Goal: Task Accomplishment & Management: Complete application form

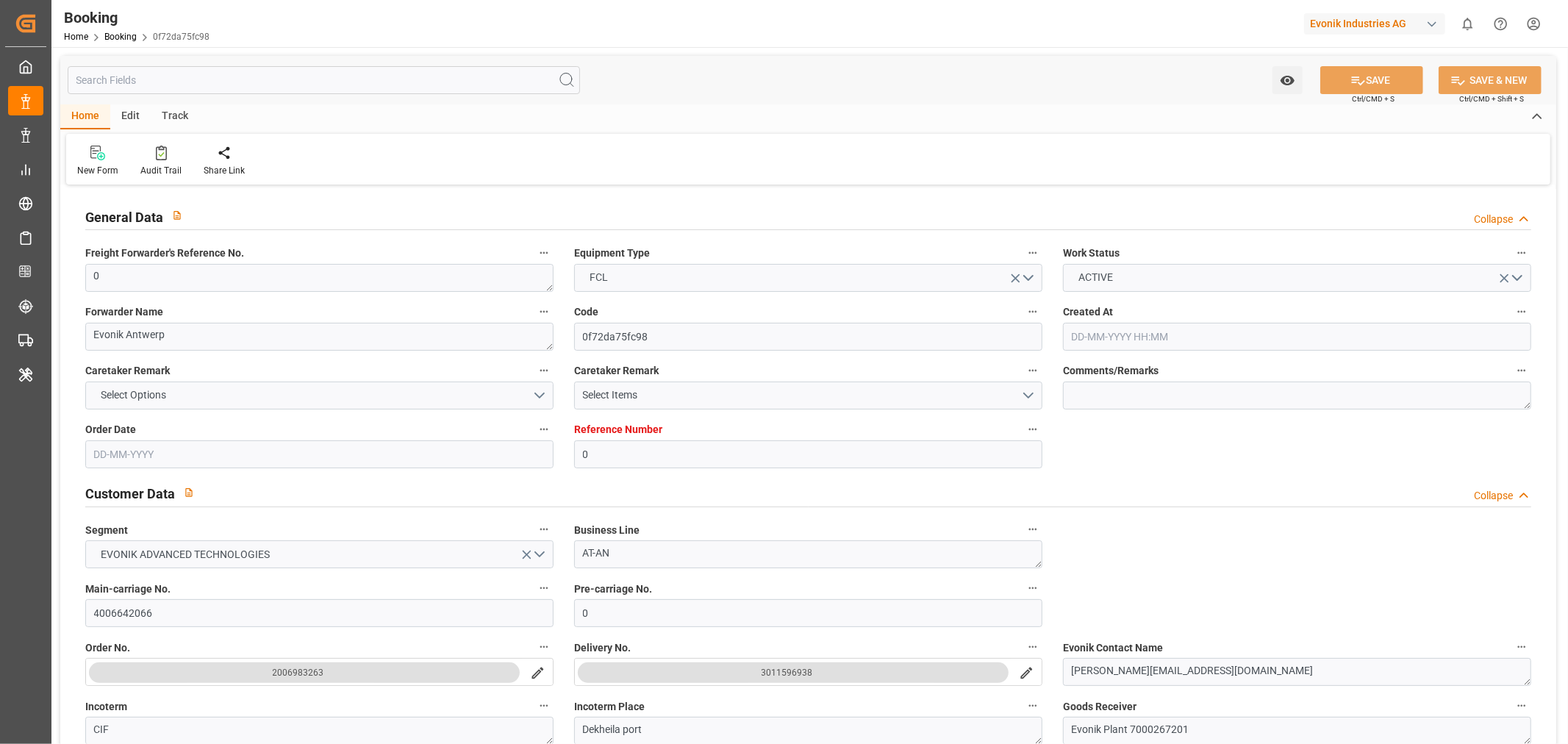
type input "0"
type input "[PERSON_NAME]"
type input "[PERSON_NAME] Marine Transport Corp."
type input "NLRTM"
type input "Dekheila port"
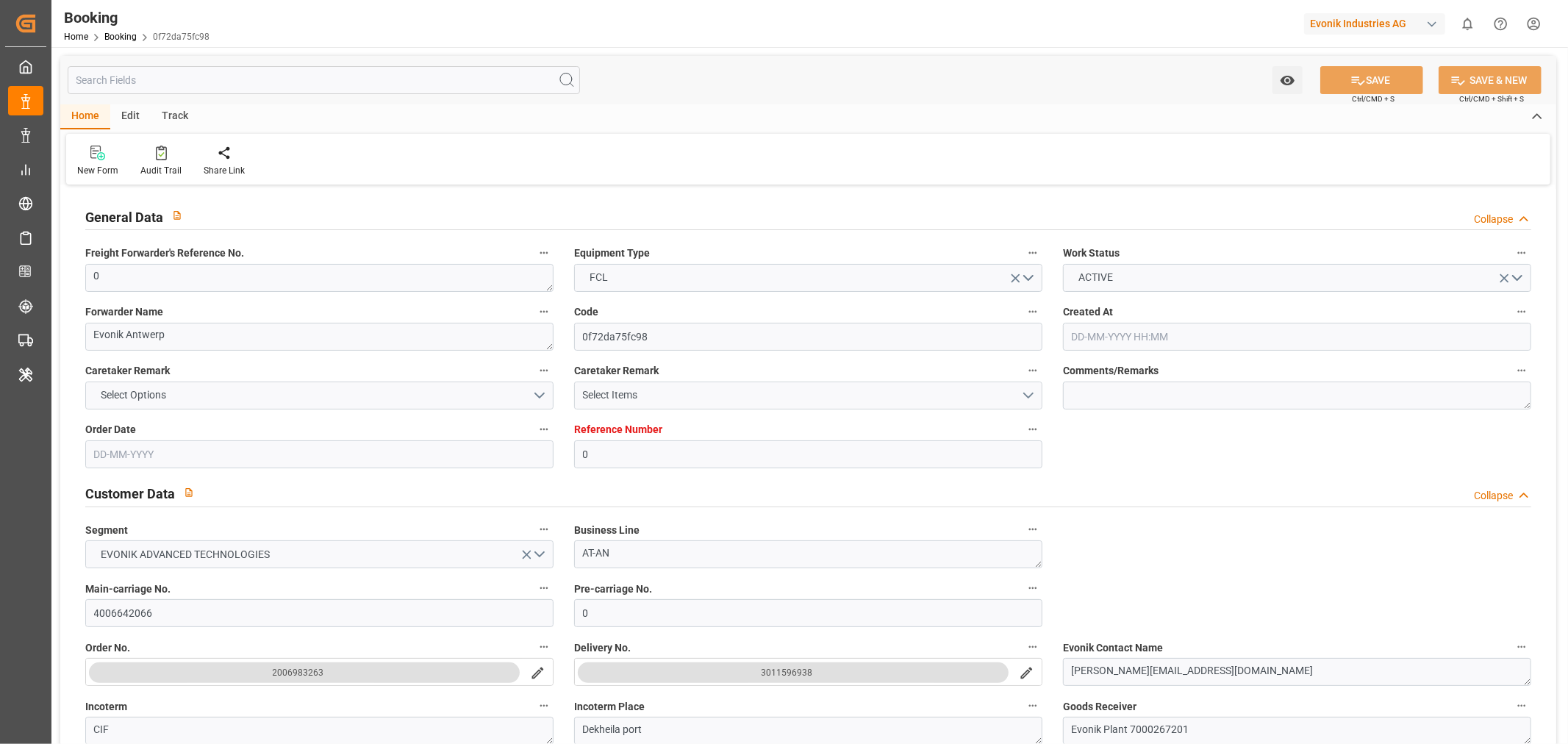
type input "[DATE] 07:23"
type input "[DATE]"
type input "09-07-2025 13:43"
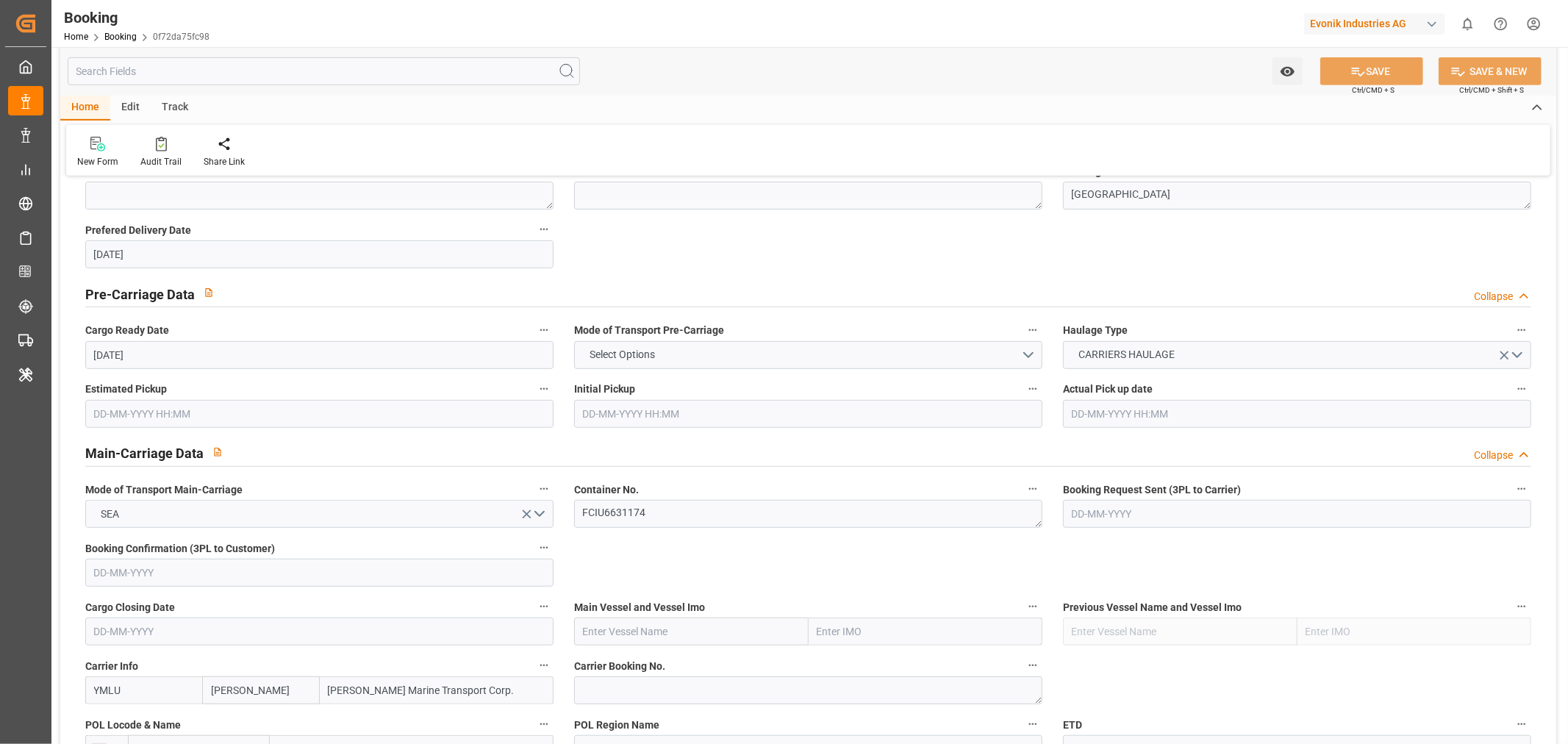
scroll to position [980, 0]
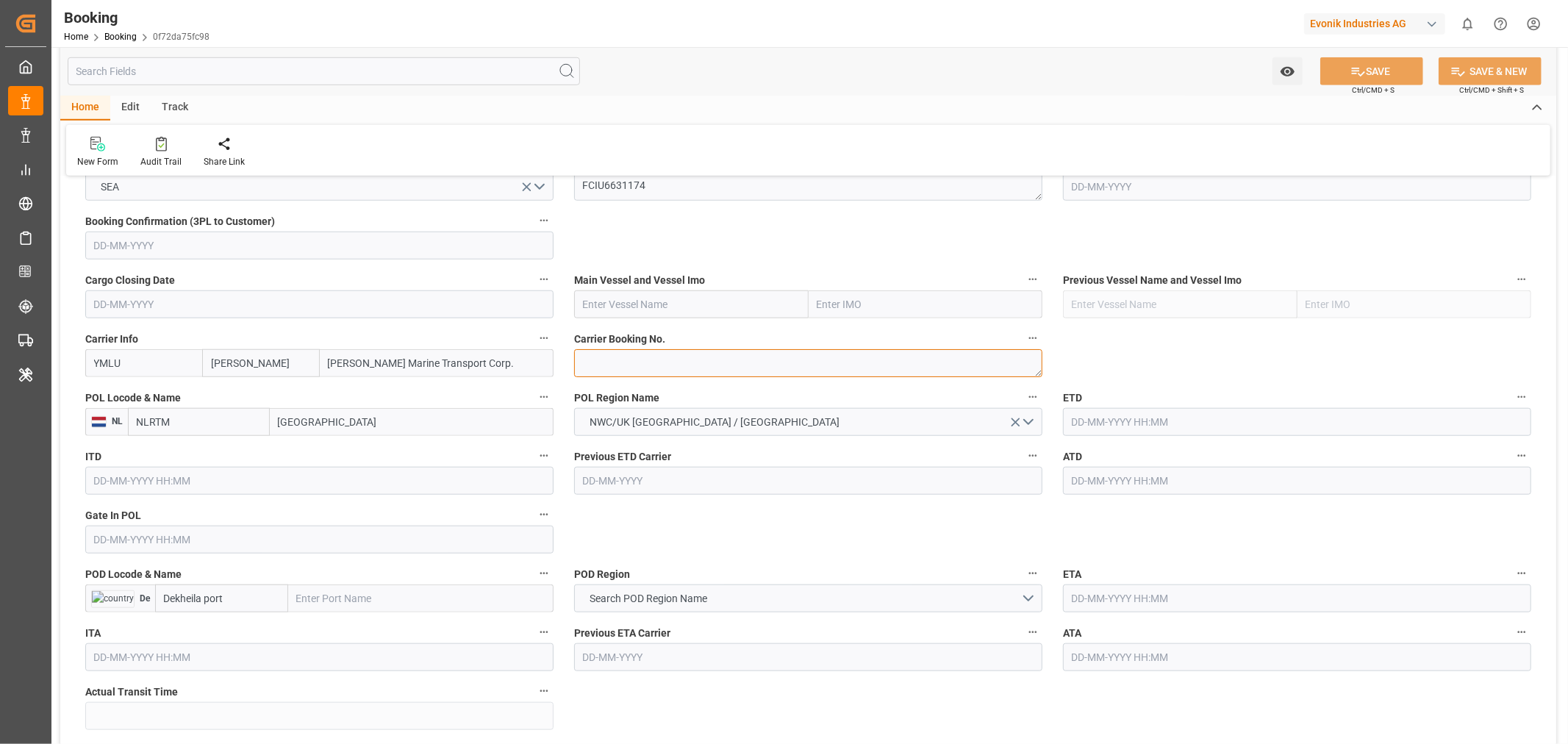
click at [644, 368] on textarea at bounding box center [808, 362] width 468 height 28
paste textarea "4006642066"
click at [625, 351] on textarea "4006642066" at bounding box center [808, 362] width 468 height 28
paste textarea "YMFANR0181702"
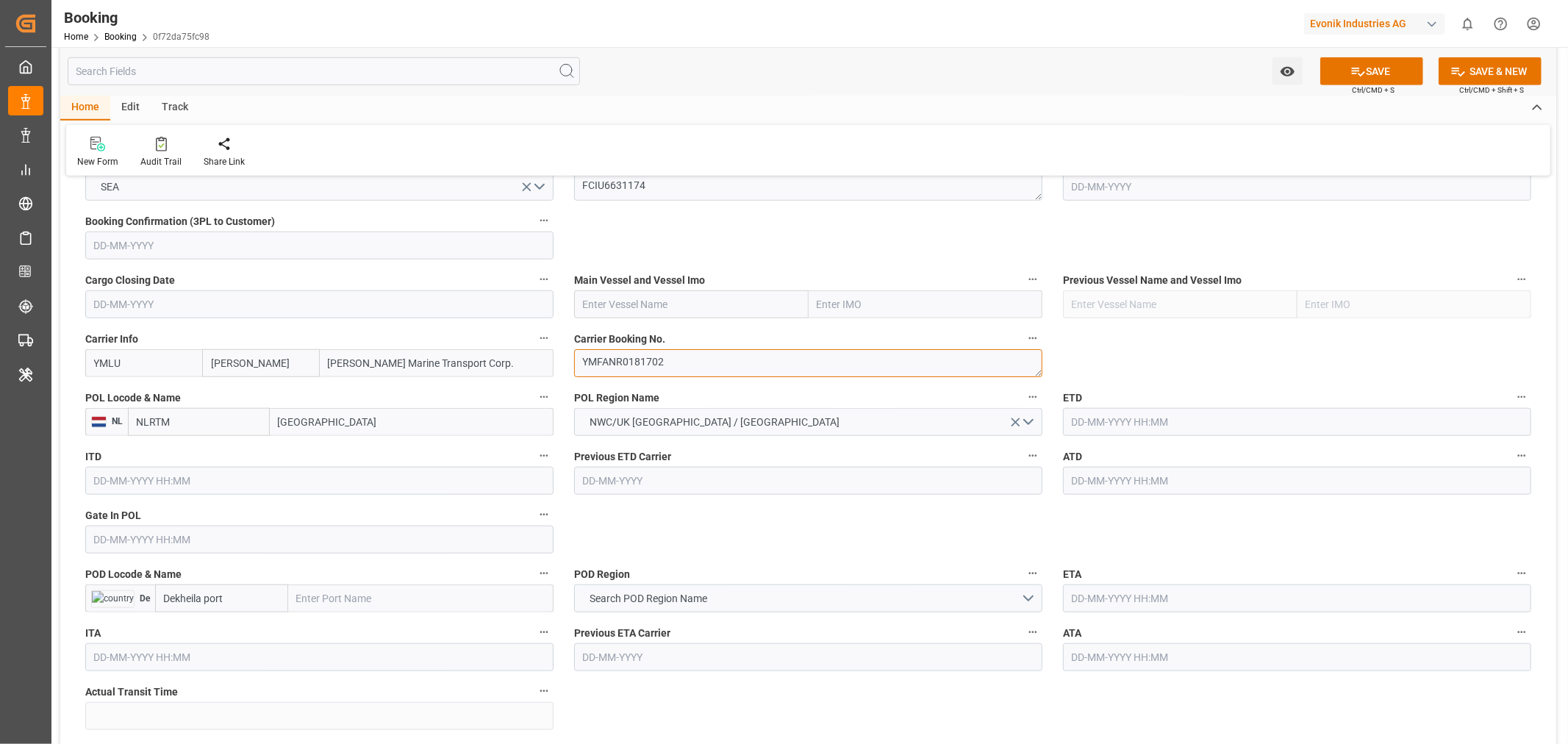
scroll to position [1061, 0]
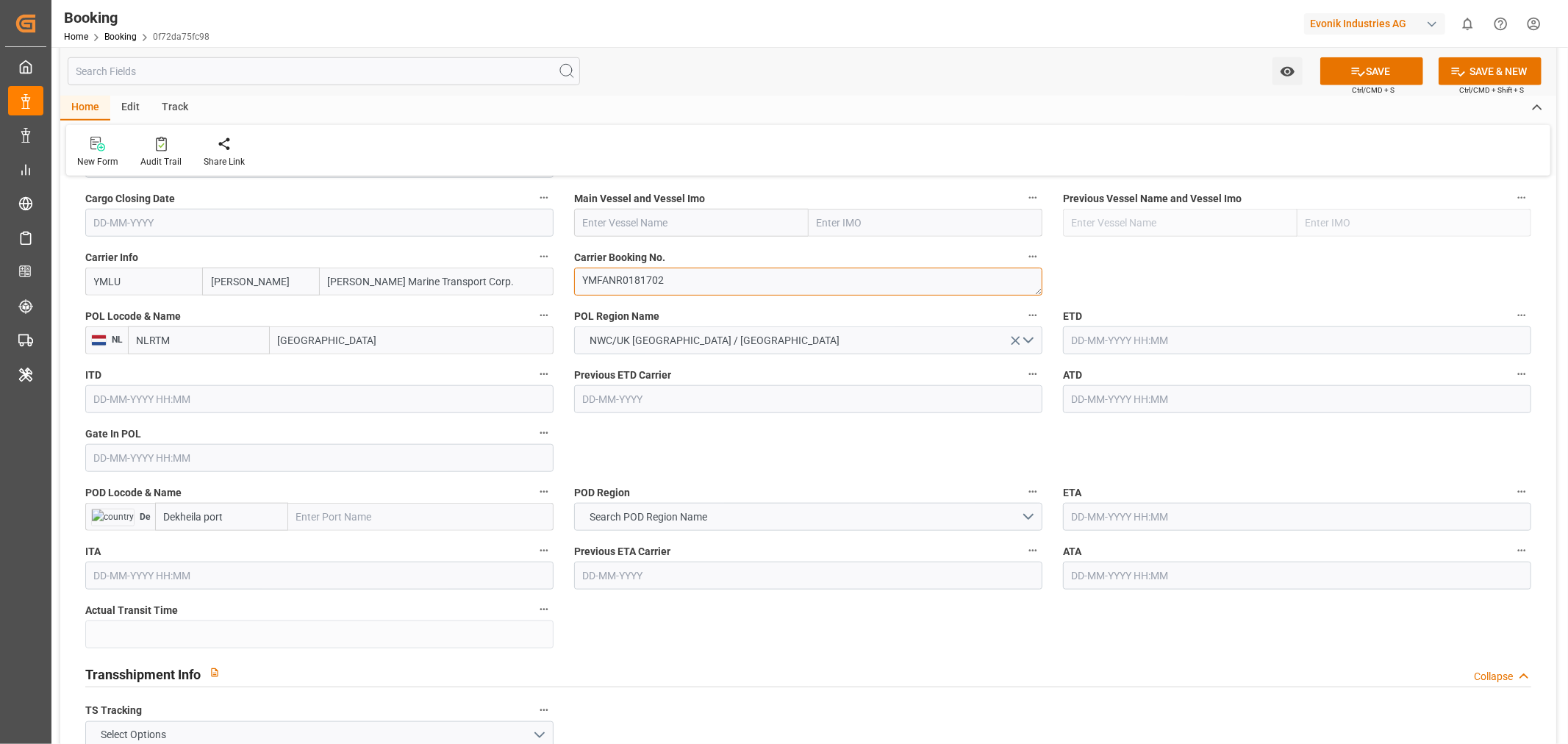
type textarea "YMFANR0181702"
click at [681, 224] on input "text" at bounding box center [691, 222] width 235 height 28
paste input "YM CREDIBILITY"
click at [744, 216] on input "YM CREDIBILITY" at bounding box center [691, 222] width 235 height 28
click at [697, 237] on div "Main Vessel and Vessel Imo YM CREDIBILITY" at bounding box center [808, 212] width 489 height 59
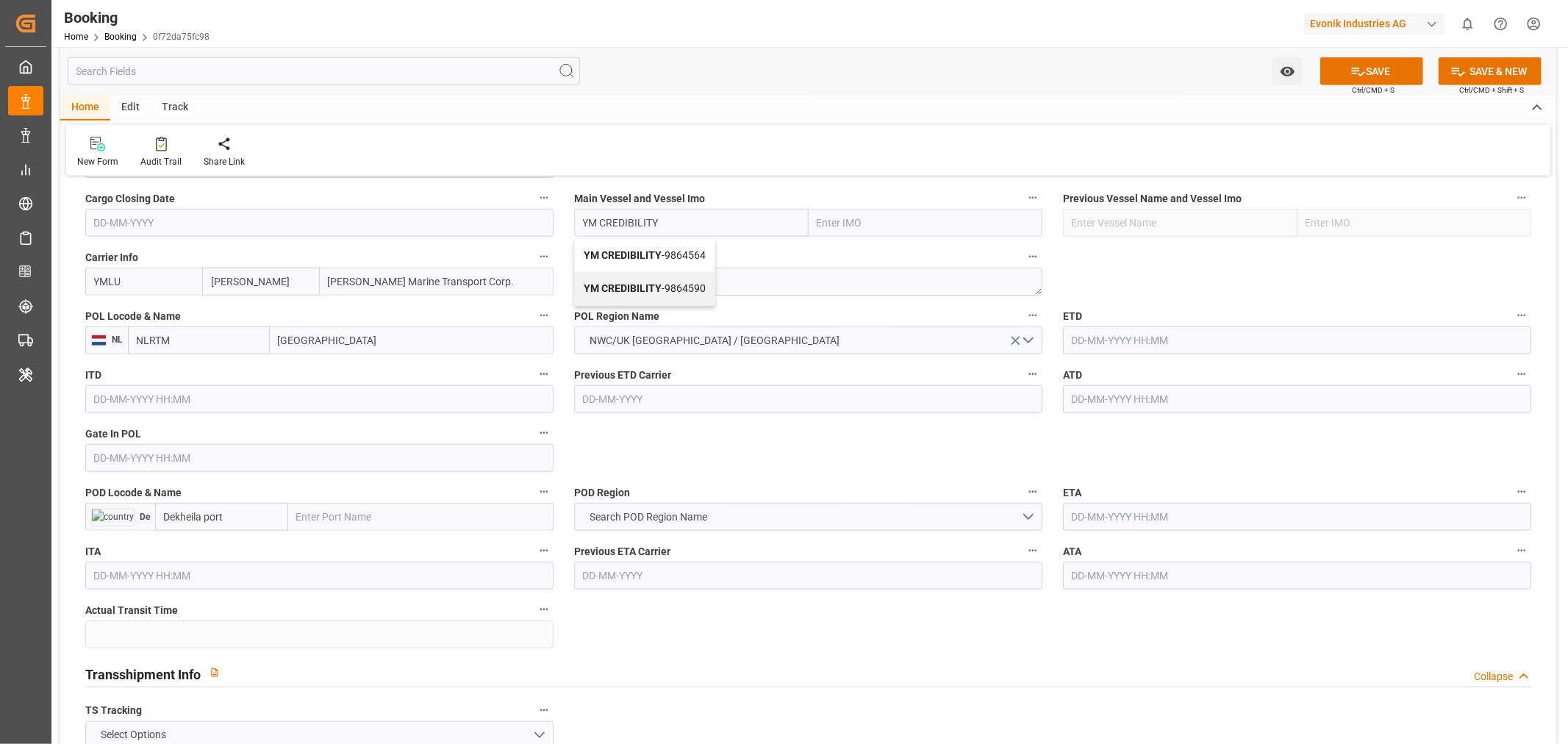
click at [703, 287] on span "YM CREDIBILITY - 9864590" at bounding box center [645, 288] width 122 height 12
type input "YM CREDIBILITY"
type input "9864590"
type input "YM CREDIBILITY"
click at [810, 236] on input "9864590" at bounding box center [926, 222] width 235 height 28
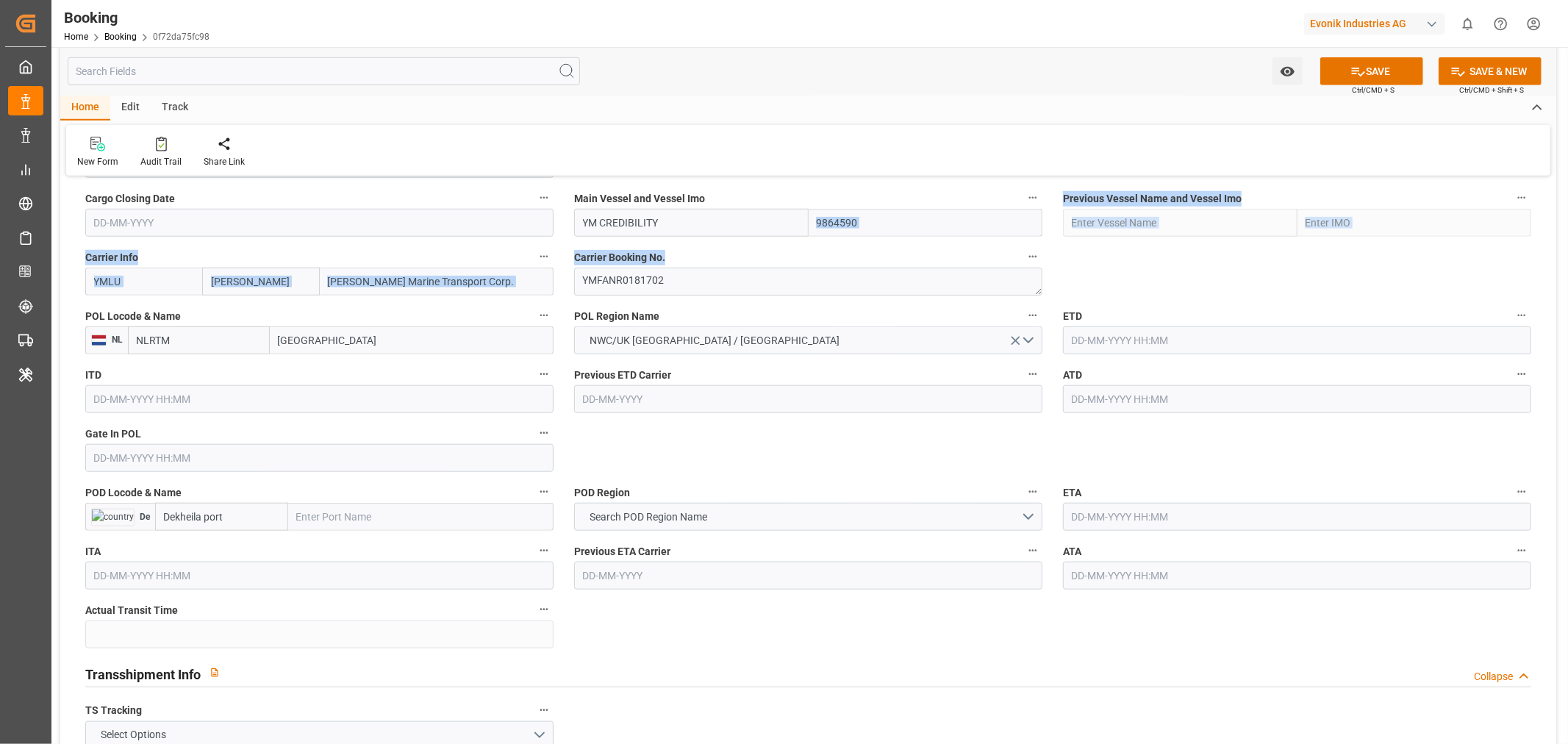
click at [820, 229] on input "9864590" at bounding box center [926, 222] width 235 height 28
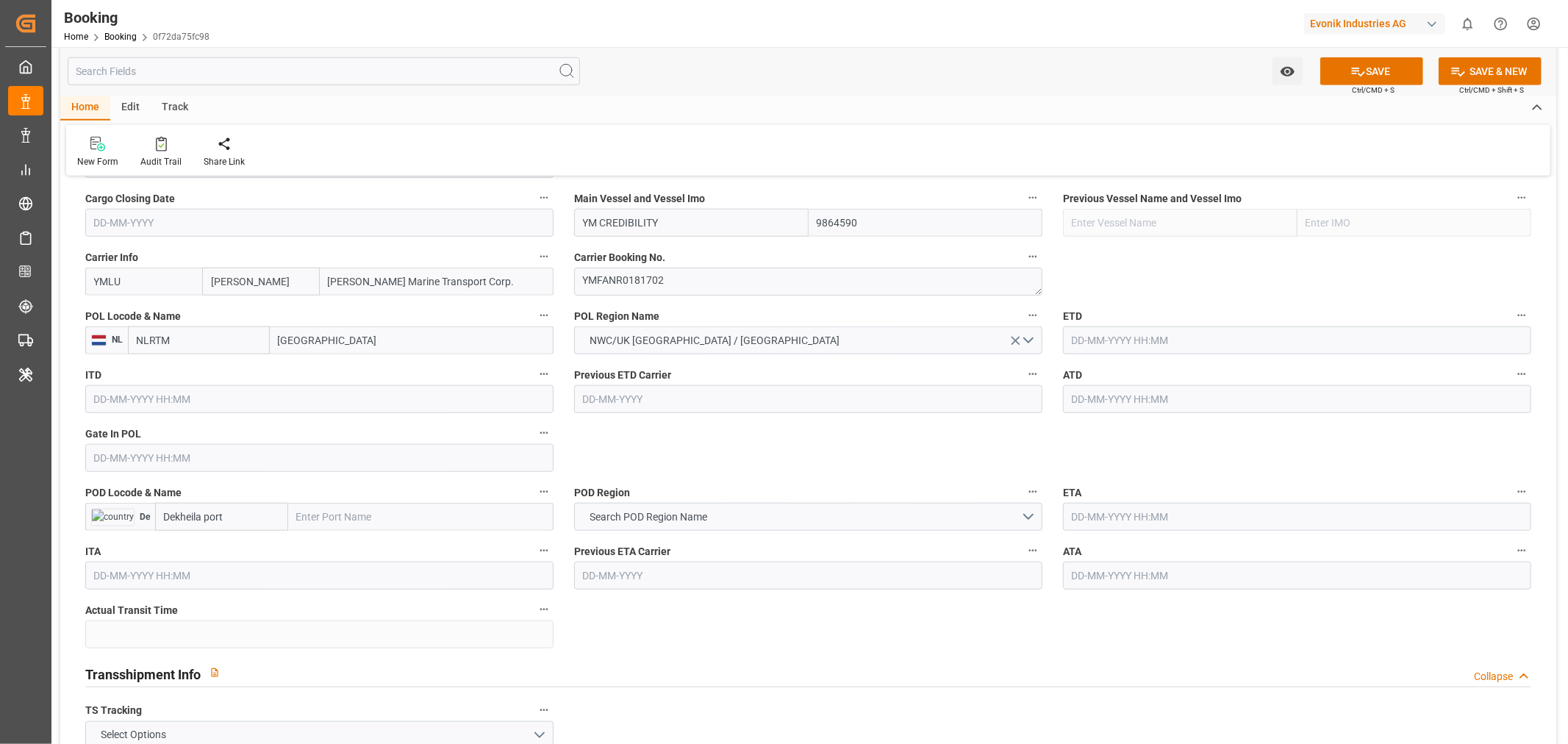
click at [820, 229] on input "9864590" at bounding box center [926, 222] width 235 height 28
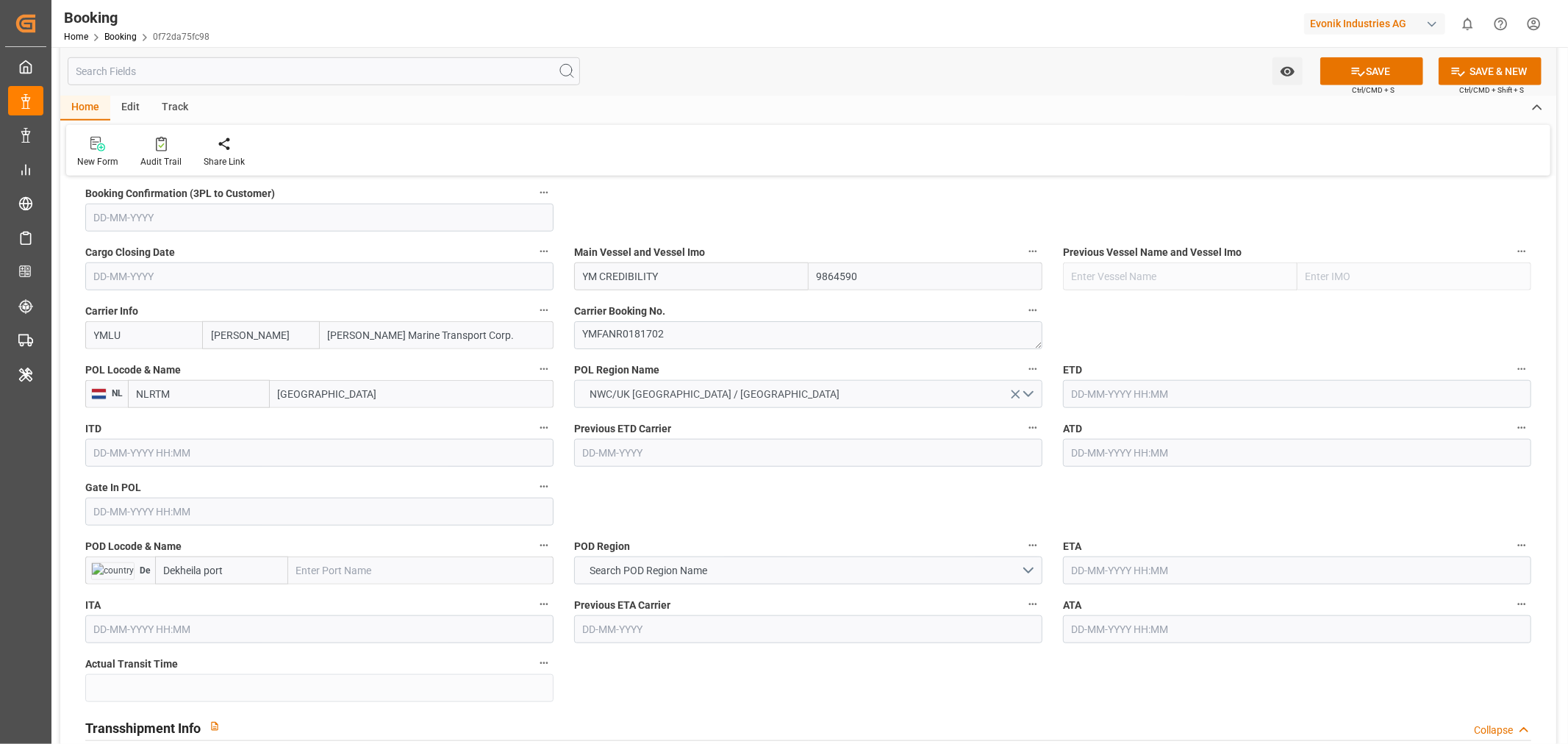
scroll to position [980, 0]
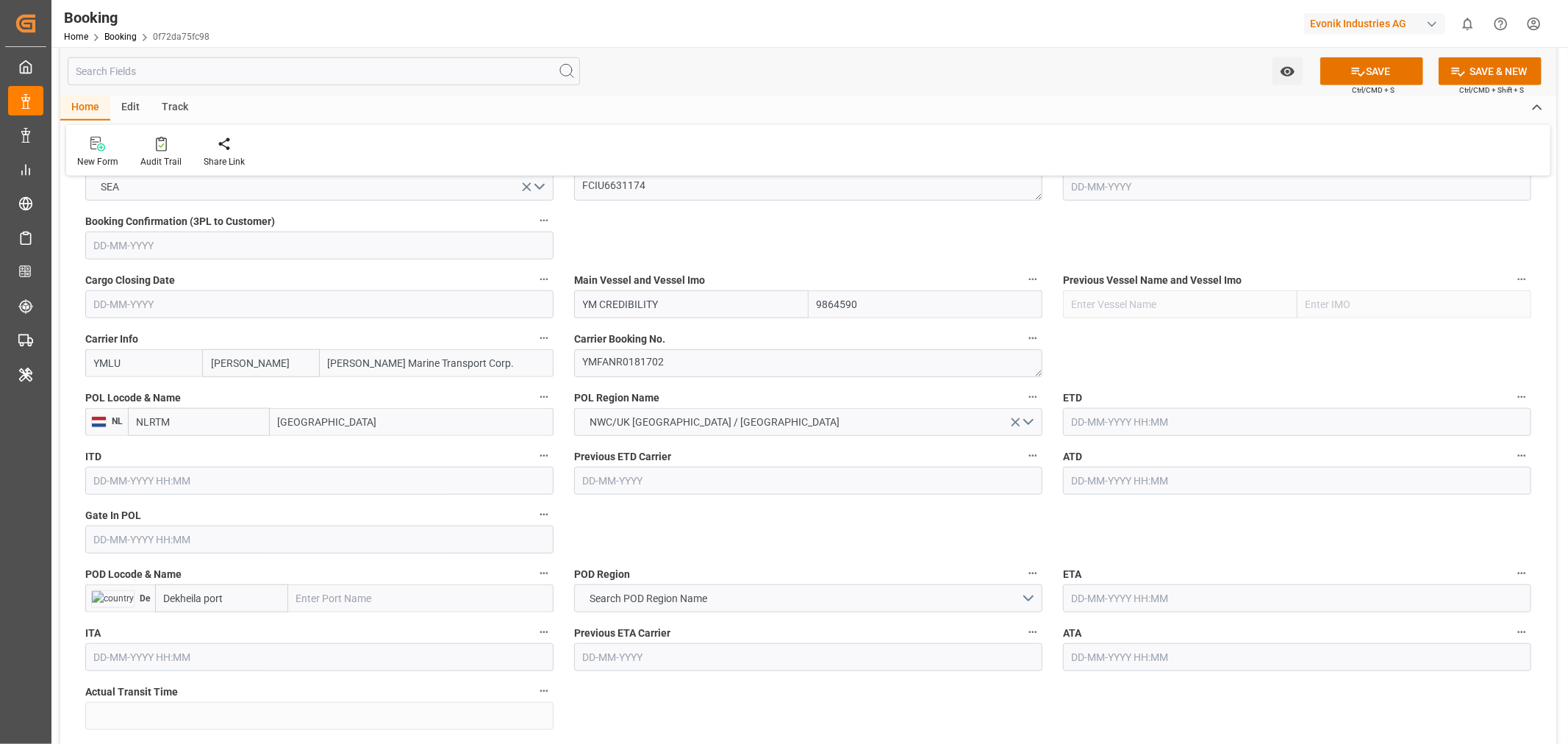
click at [293, 424] on input "[GEOGRAPHIC_DATA]" at bounding box center [412, 421] width 284 height 28
type input "ANT"
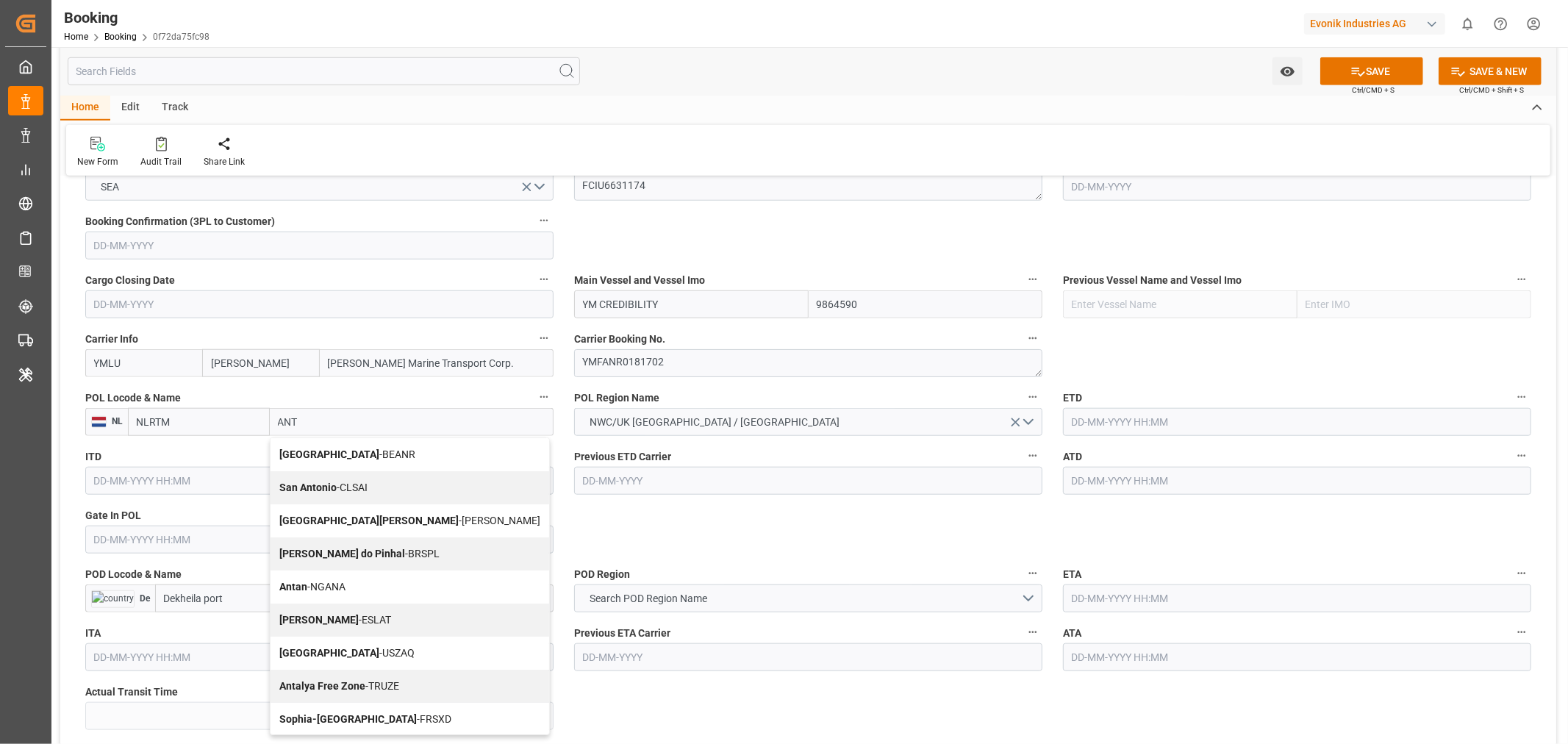
click at [325, 456] on span "Antwerp - BEANR" at bounding box center [347, 454] width 136 height 12
type input "BEANR"
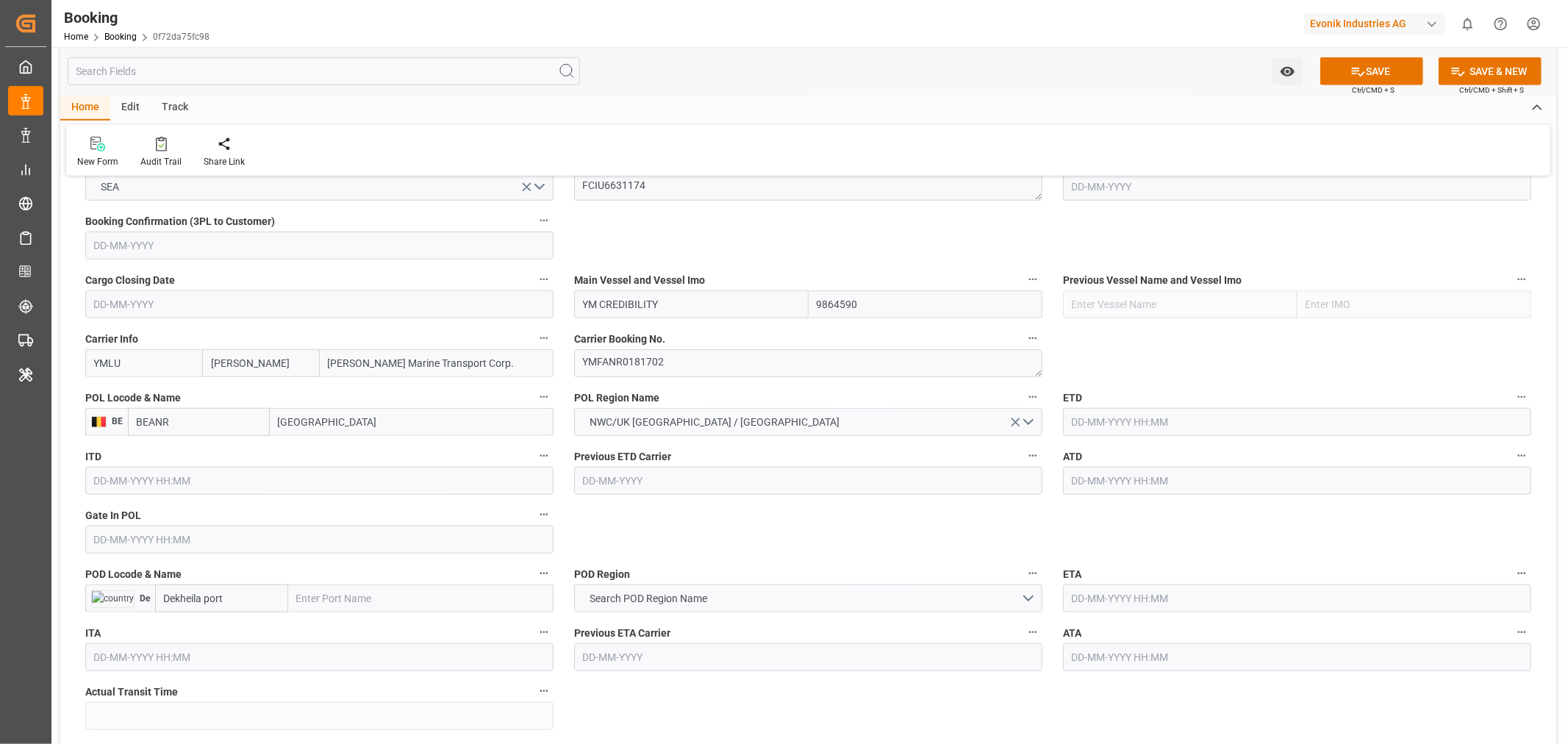
type input "[GEOGRAPHIC_DATA]"
click at [723, 306] on input "YM CREDIBILITY" at bounding box center [691, 303] width 235 height 28
click at [701, 333] on span "YM CREDIBILITY - 9864564" at bounding box center [645, 336] width 122 height 12
type input "YM CREDIBILITY"
type input "9864564"
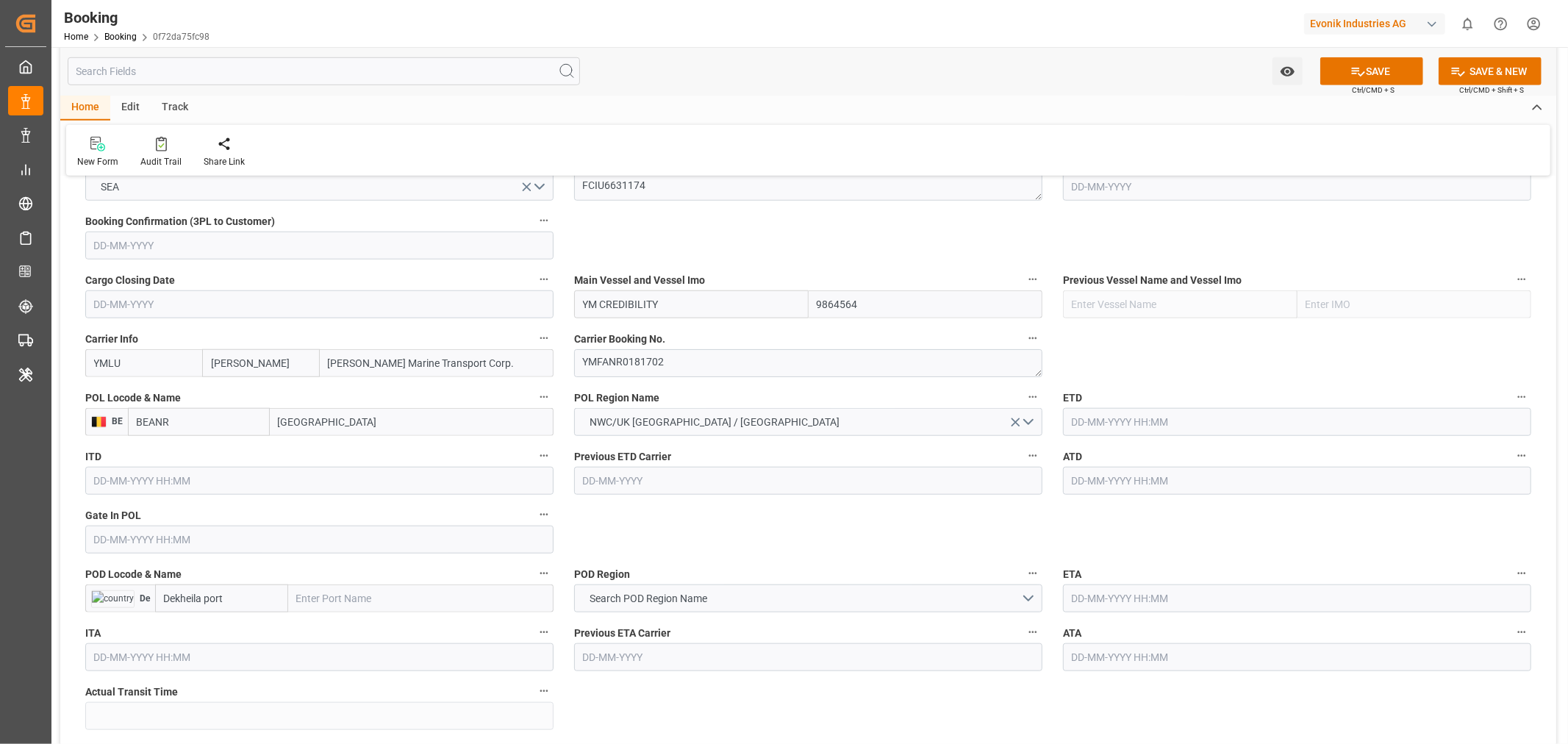
click at [837, 299] on input "9864564" at bounding box center [926, 303] width 235 height 28
click at [723, 302] on input "YM CREDIBILITY" at bounding box center [691, 303] width 235 height 28
type input "YM CREDIBILITY"
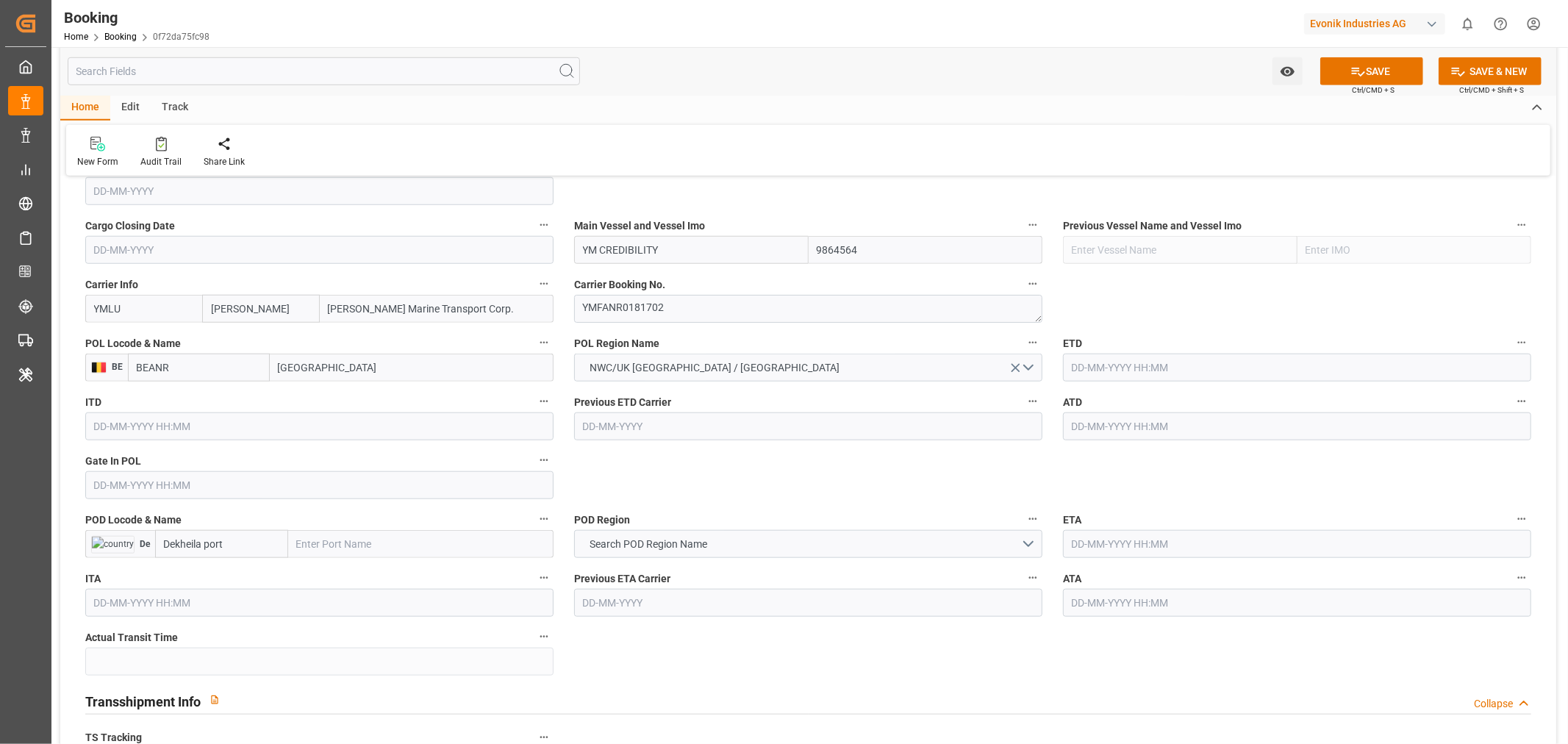
scroll to position [1061, 0]
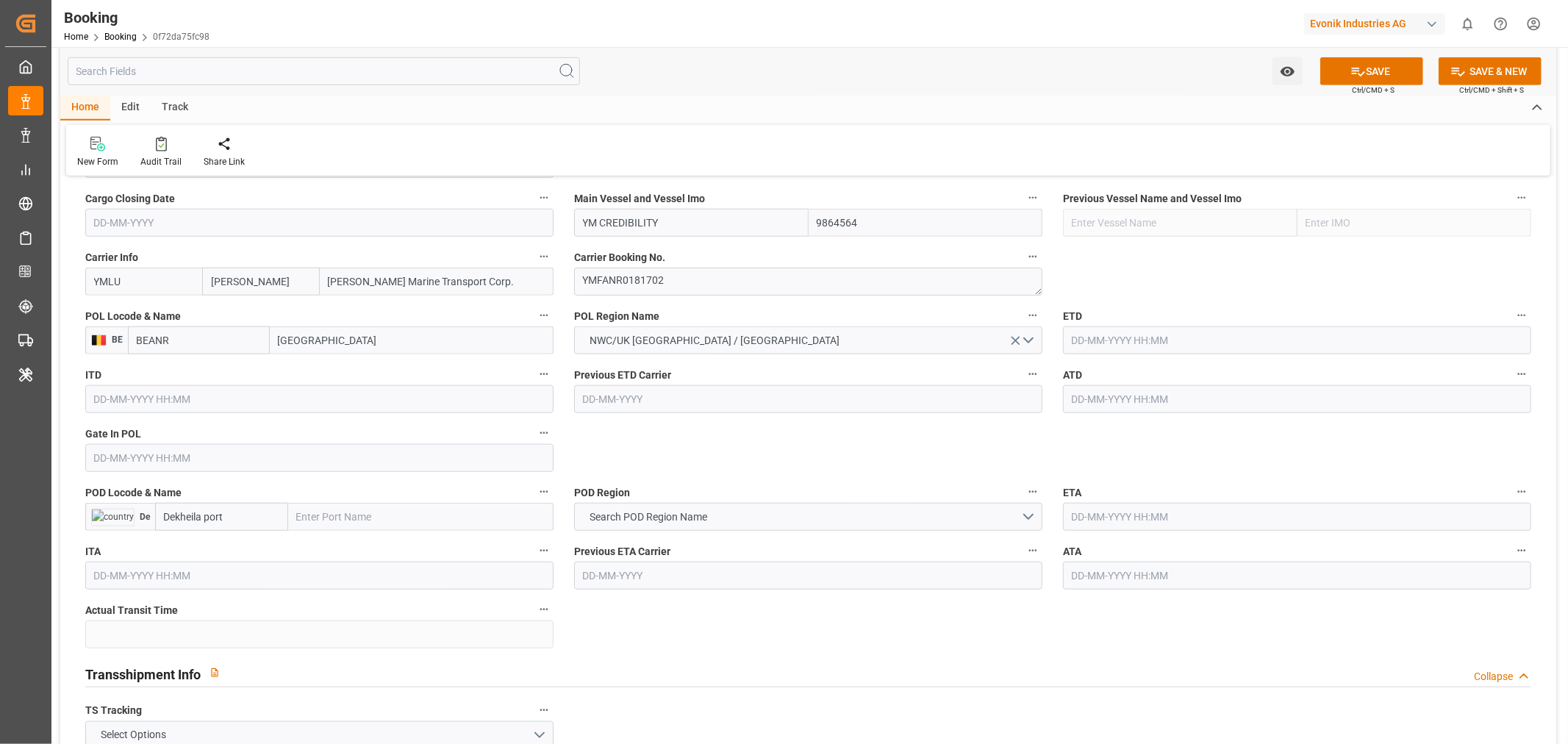
click at [169, 465] on input "text" at bounding box center [319, 457] width 468 height 28
paste input "2025/07/07"
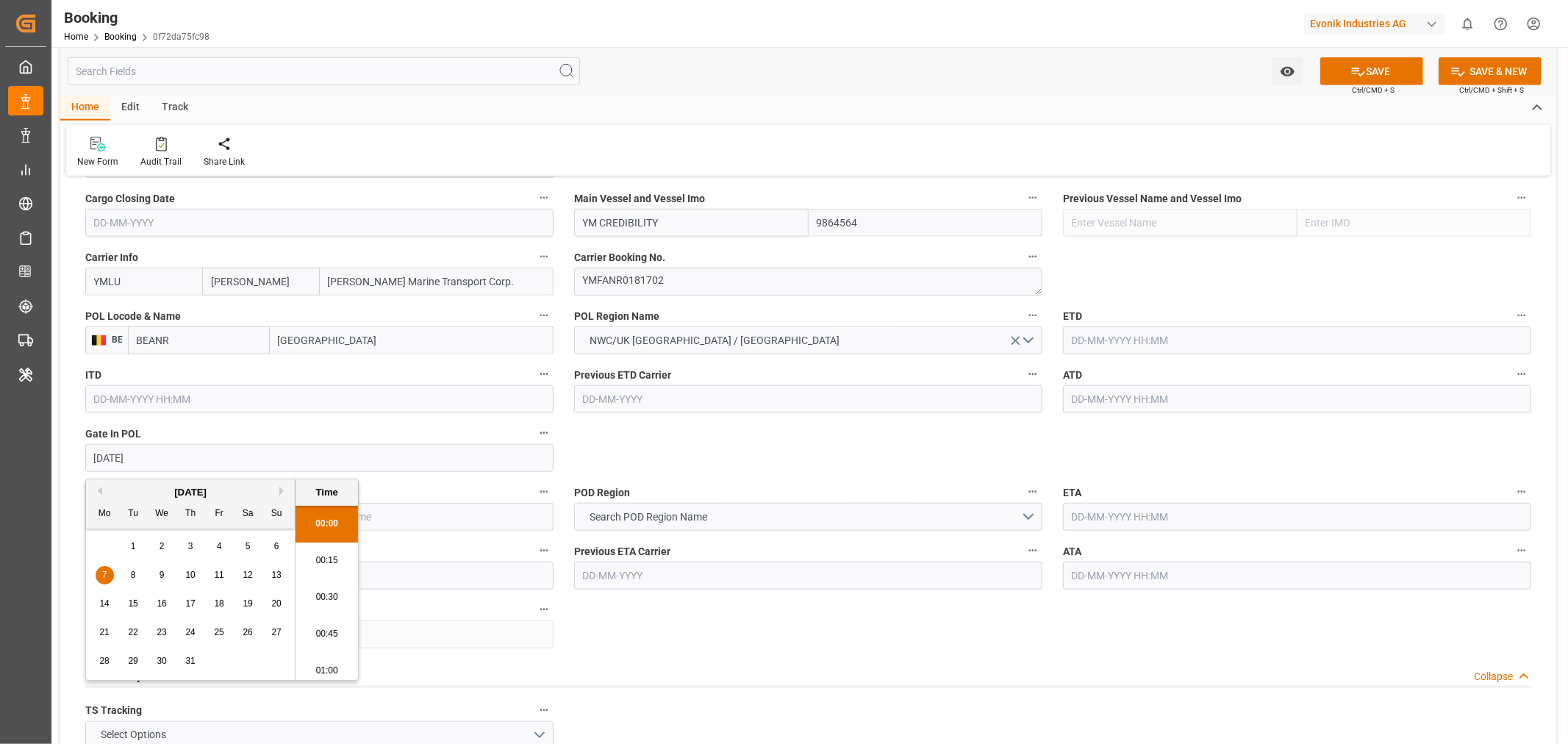
scroll to position [2392, 0]
type input "07-07-2025 00:00"
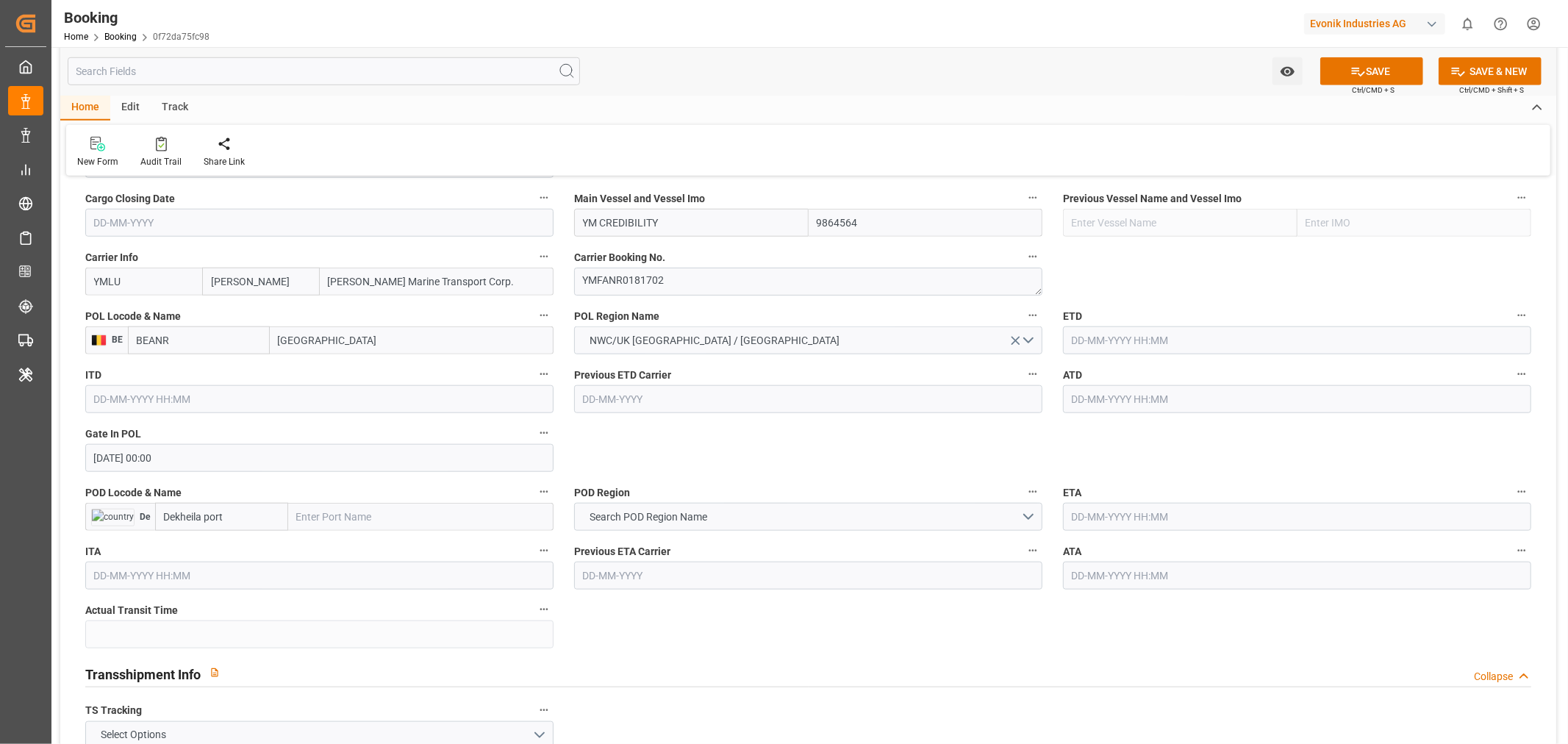
click at [1117, 342] on input "text" at bounding box center [1297, 340] width 468 height 28
paste input "2025/07/07"
click at [1233, 461] on div "12" at bounding box center [1226, 458] width 18 height 17
type input "12-07-2025 00:00"
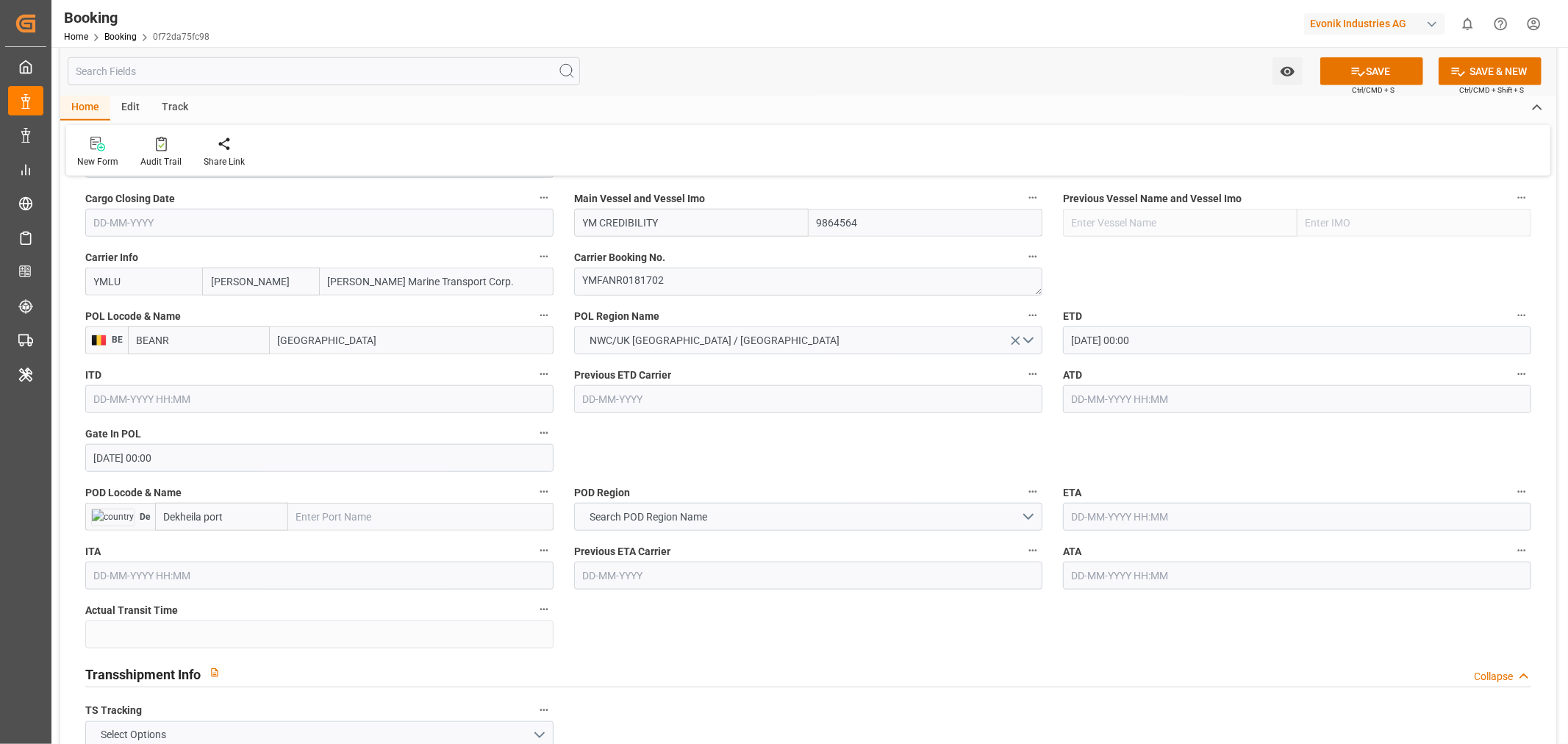
click at [1106, 403] on input "text" at bounding box center [1297, 399] width 468 height 28
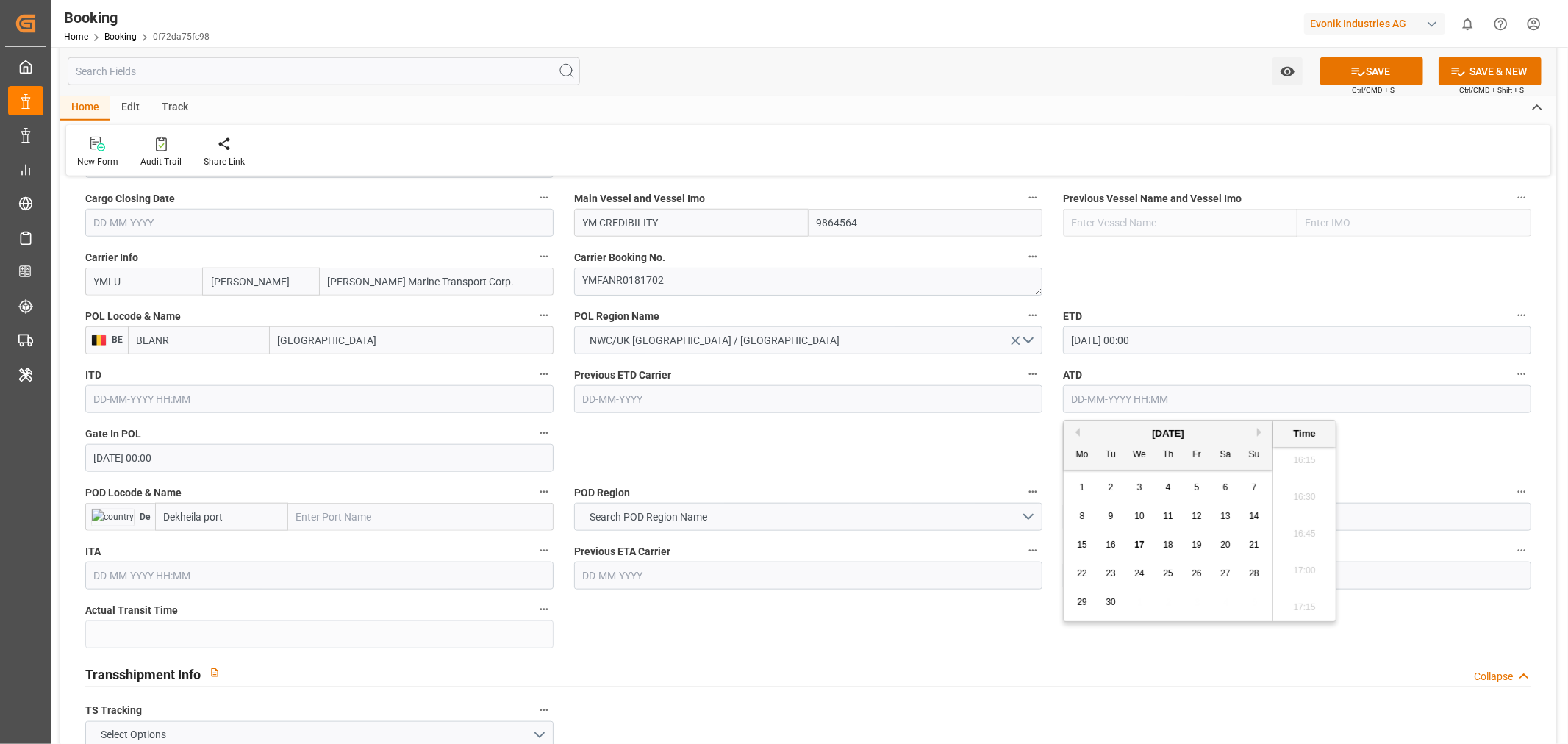
paste input "2025/07/07"
click at [1226, 511] on span "12" at bounding box center [1226, 516] width 10 height 11
type input "12-07-2025 00:00"
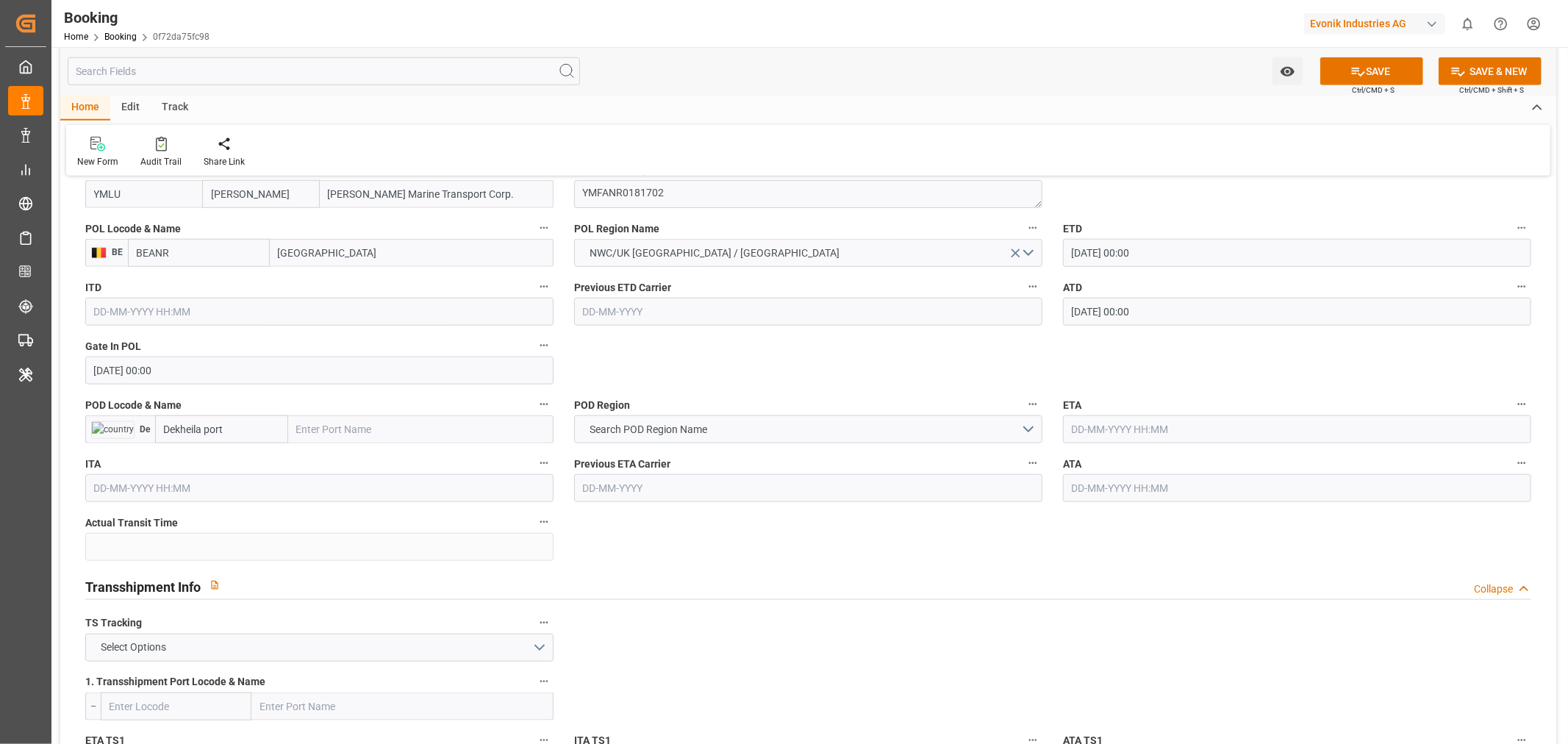
scroll to position [1224, 0]
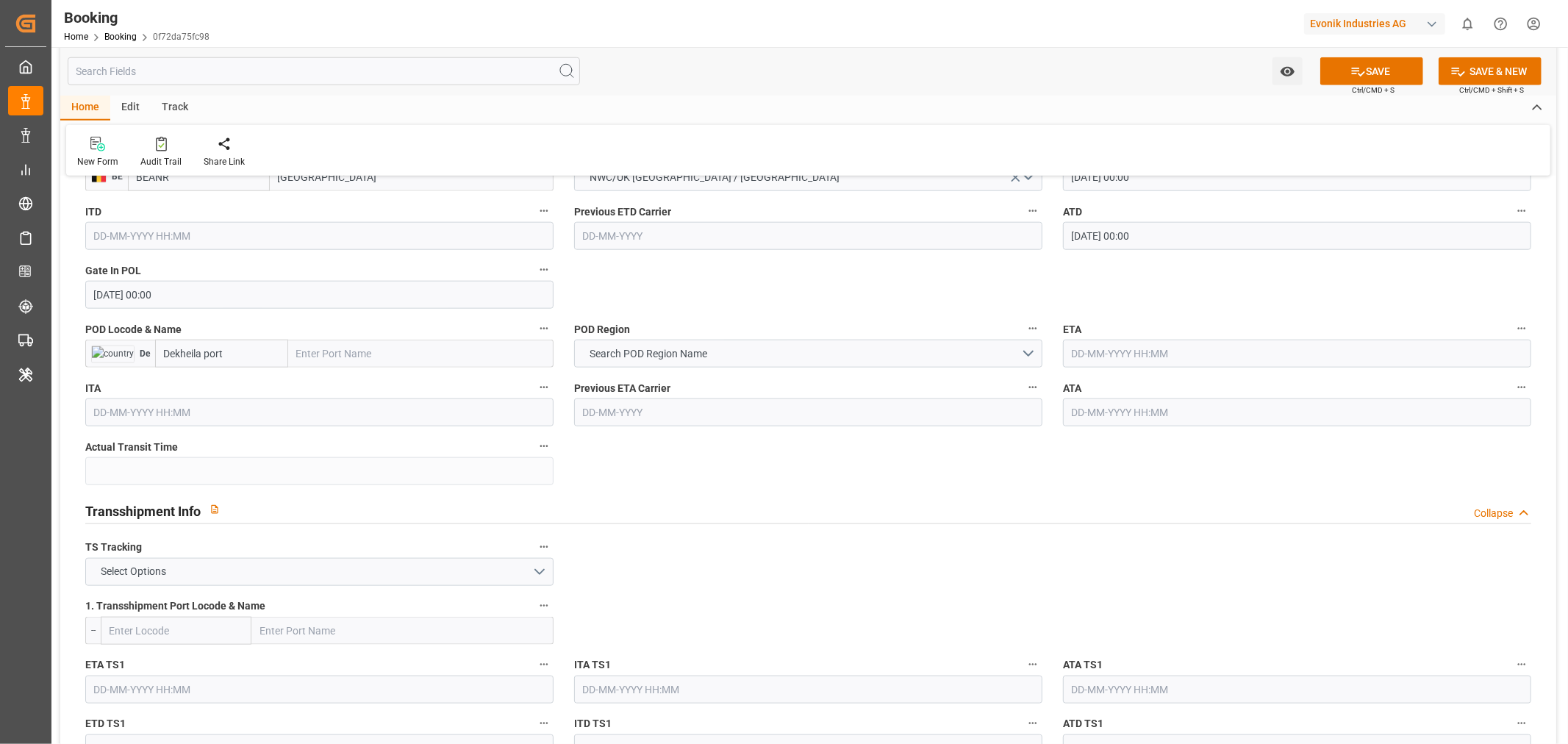
click at [252, 354] on input "Dekheila port" at bounding box center [221, 353] width 133 height 28
type input "Dekheila port"
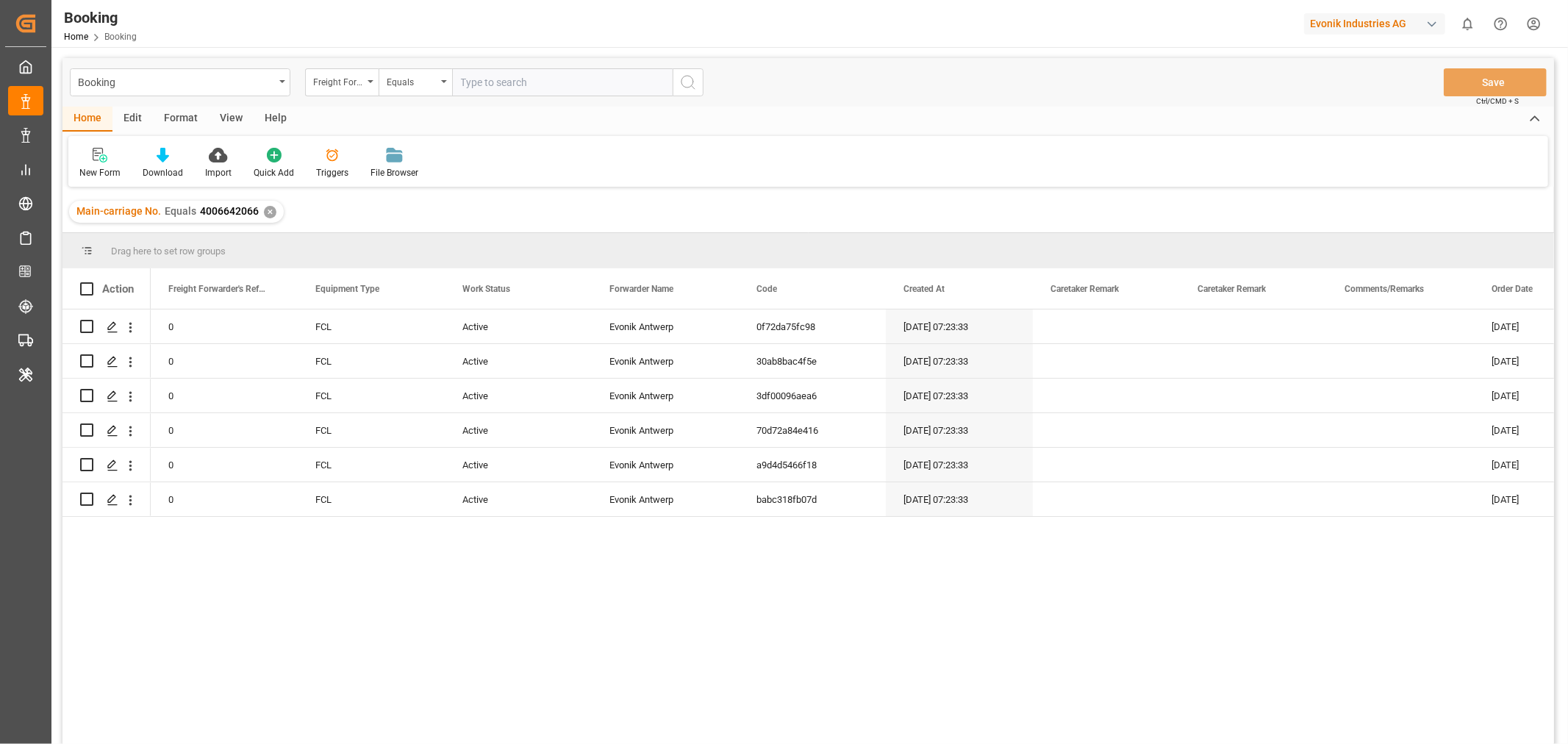
click at [264, 212] on div "✕" at bounding box center [270, 212] width 13 height 13
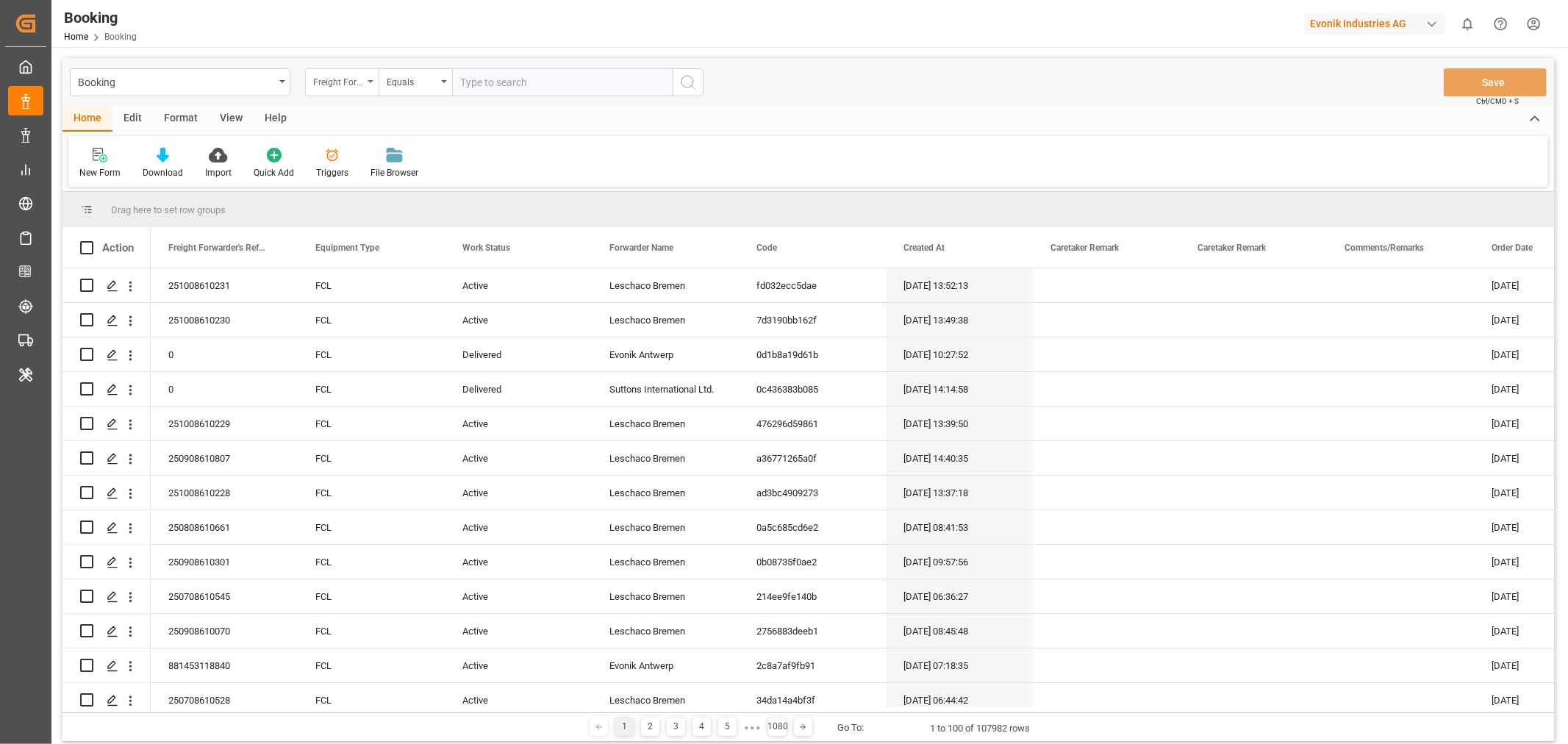
click at [370, 82] on icon "open menu" at bounding box center [370, 81] width 6 height 3
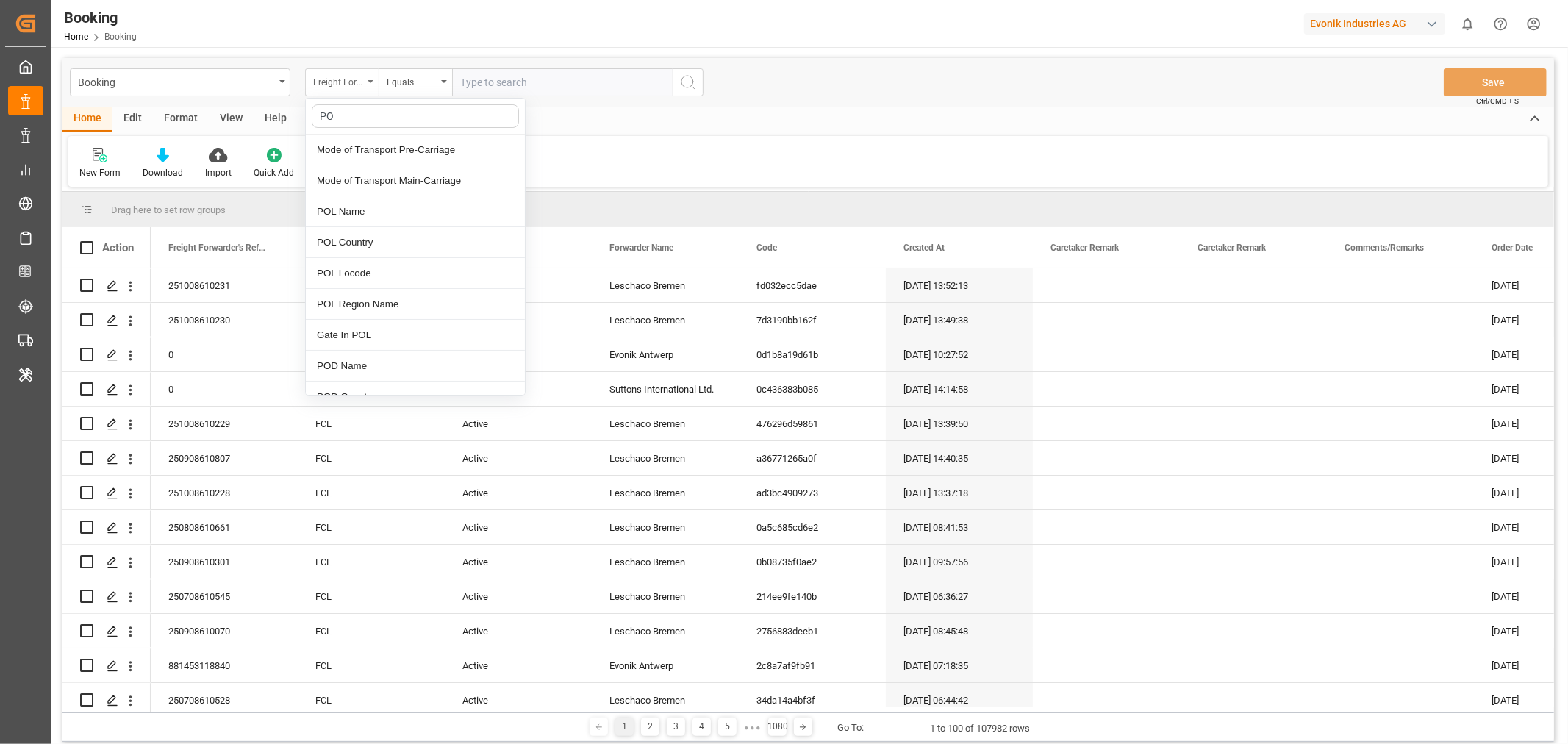
type input "POD"
click at [368, 151] on div "POD Name" at bounding box center [415, 150] width 219 height 31
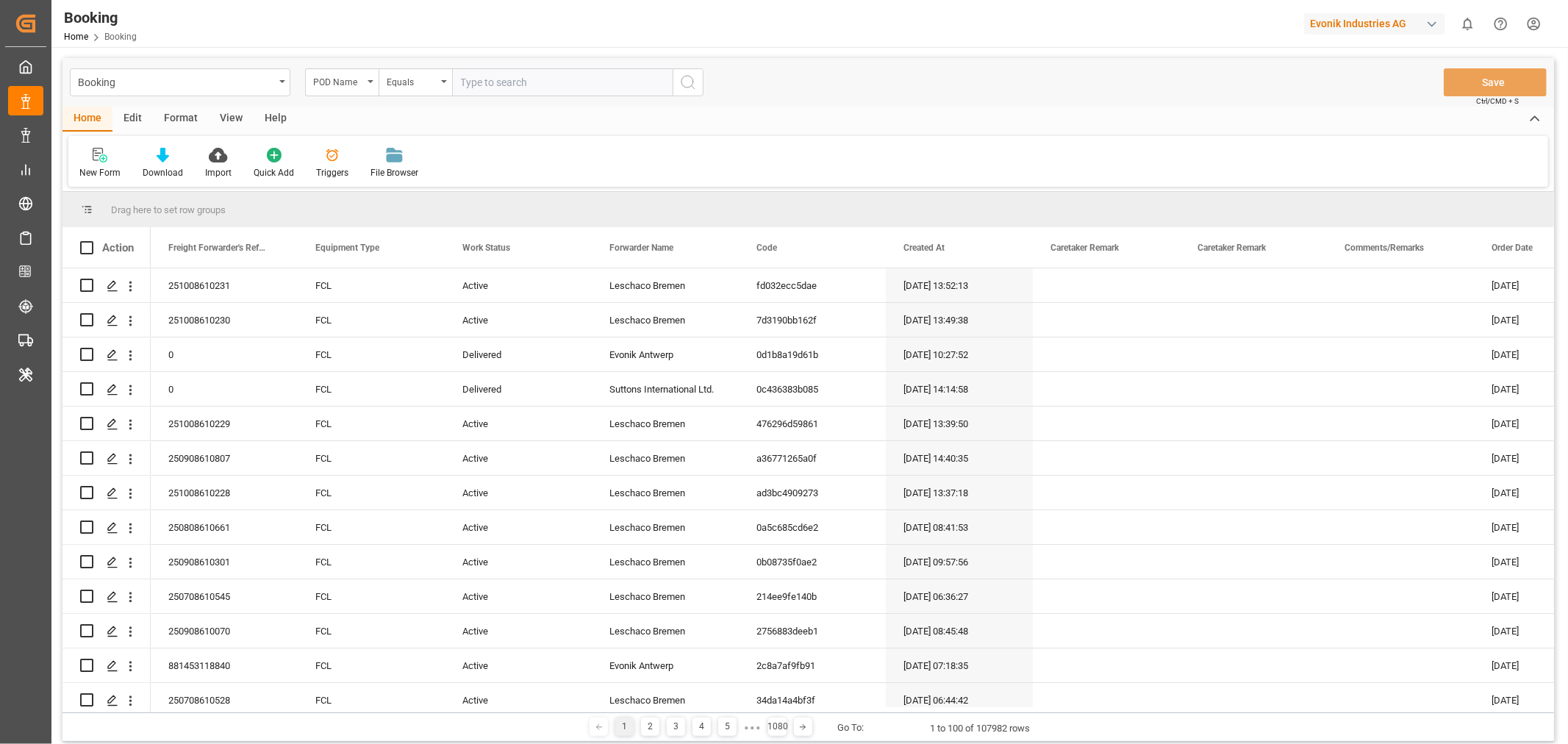
click at [511, 77] on input "text" at bounding box center [563, 82] width 220 height 28
paste input "El Dekheila (EG EDK)"
type input "El Dekheila (EG EDK)"
click at [687, 85] on icon "search button" at bounding box center [688, 82] width 17 height 17
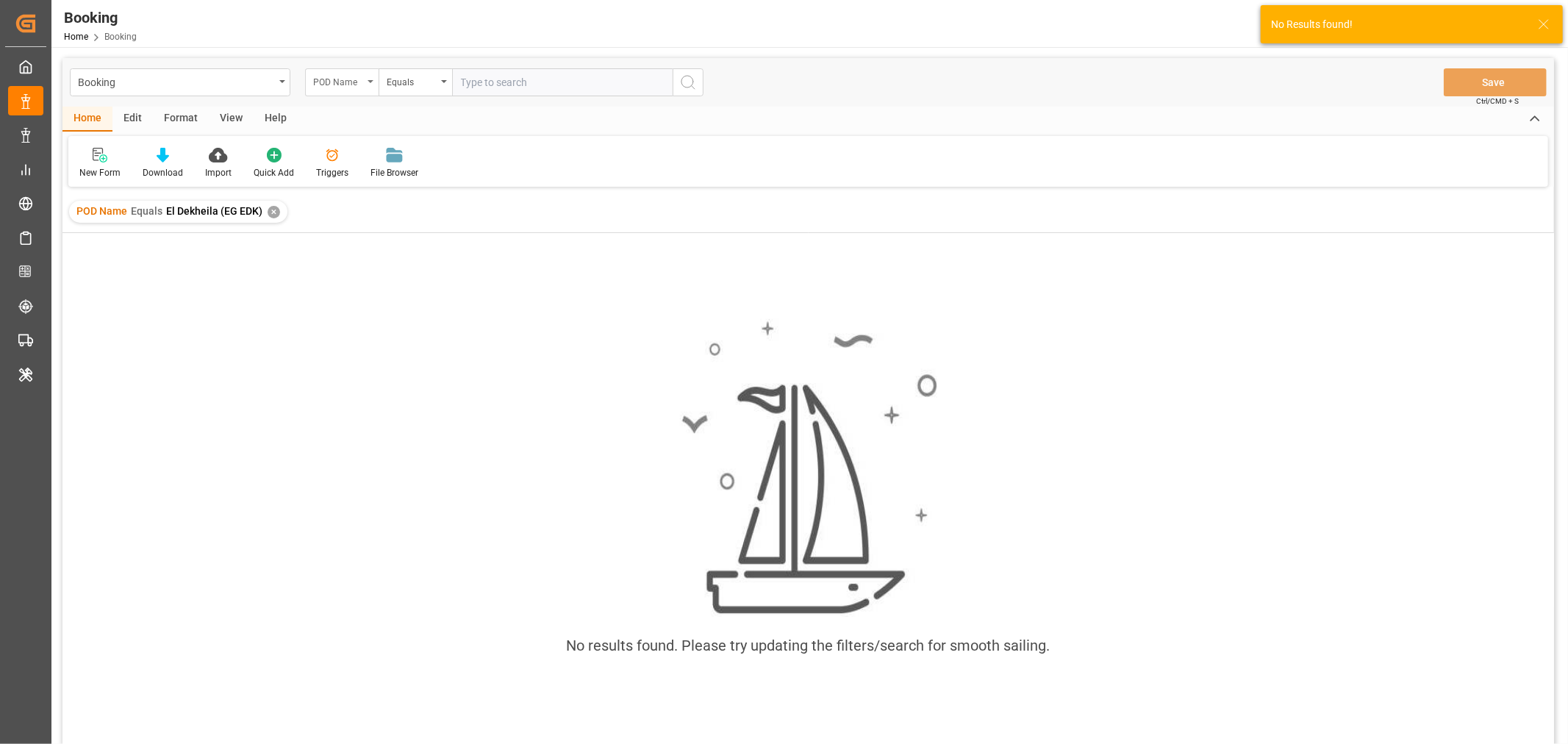
click at [370, 81] on icon "open menu" at bounding box center [370, 81] width 6 height 3
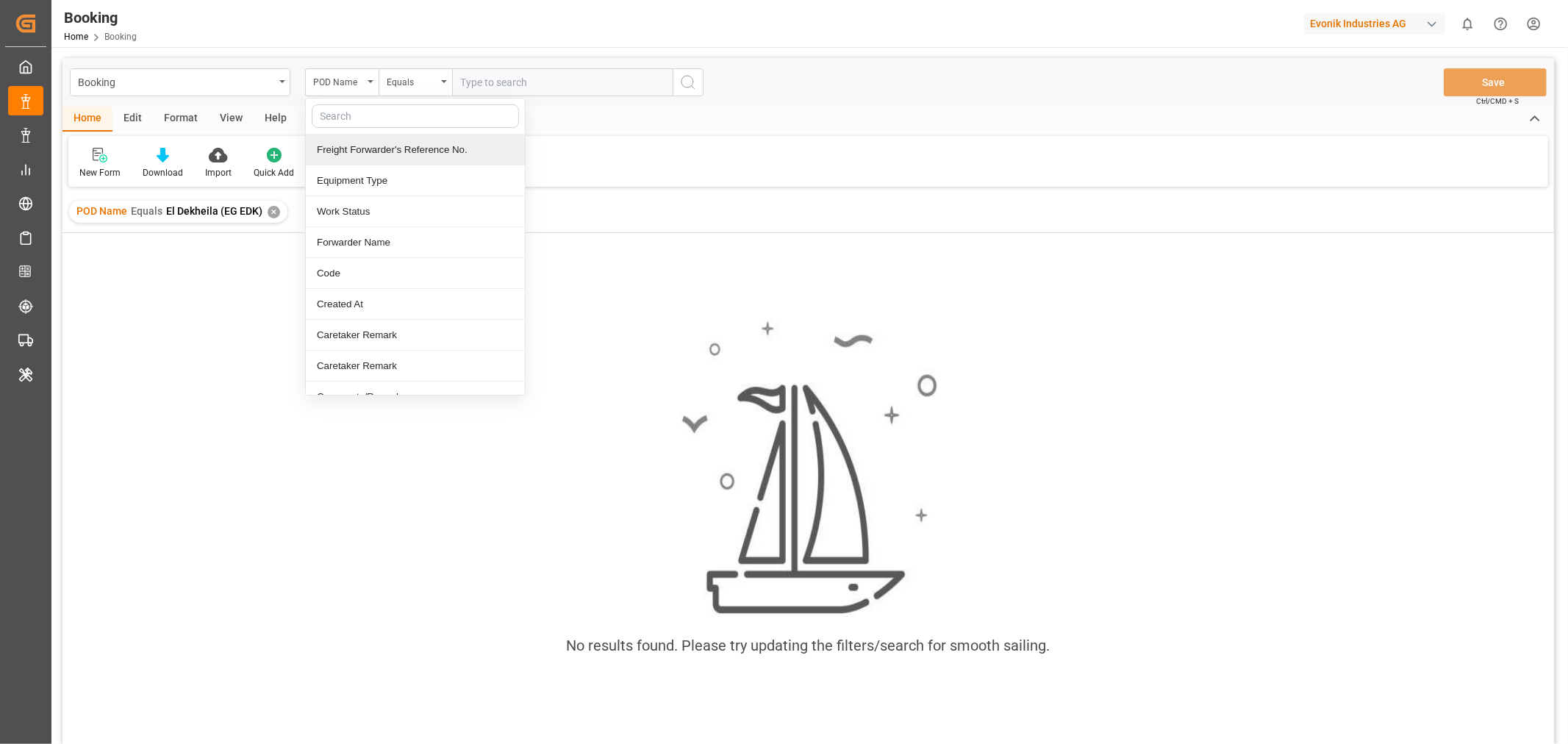
click at [473, 87] on input "text" at bounding box center [563, 82] width 220 height 28
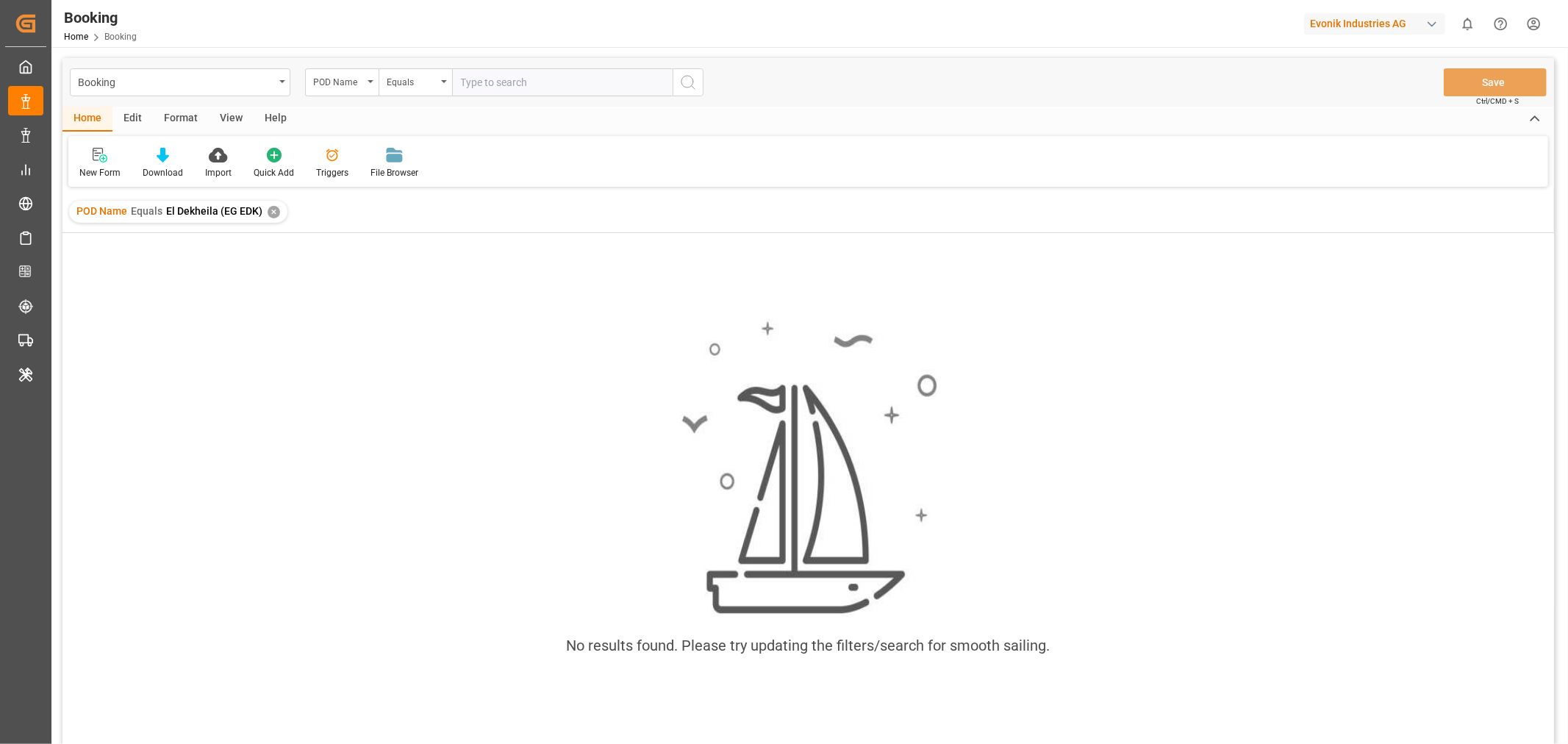
paste input "El Dekheila (EG EDK)"
click at [517, 79] on input "El Dekheila (EG EDK)" at bounding box center [563, 82] width 220 height 28
click at [517, 77] on input "EG EDK)" at bounding box center [563, 82] width 220 height 28
type input "EG EDK"
click at [687, 82] on icon "search button" at bounding box center [688, 82] width 17 height 17
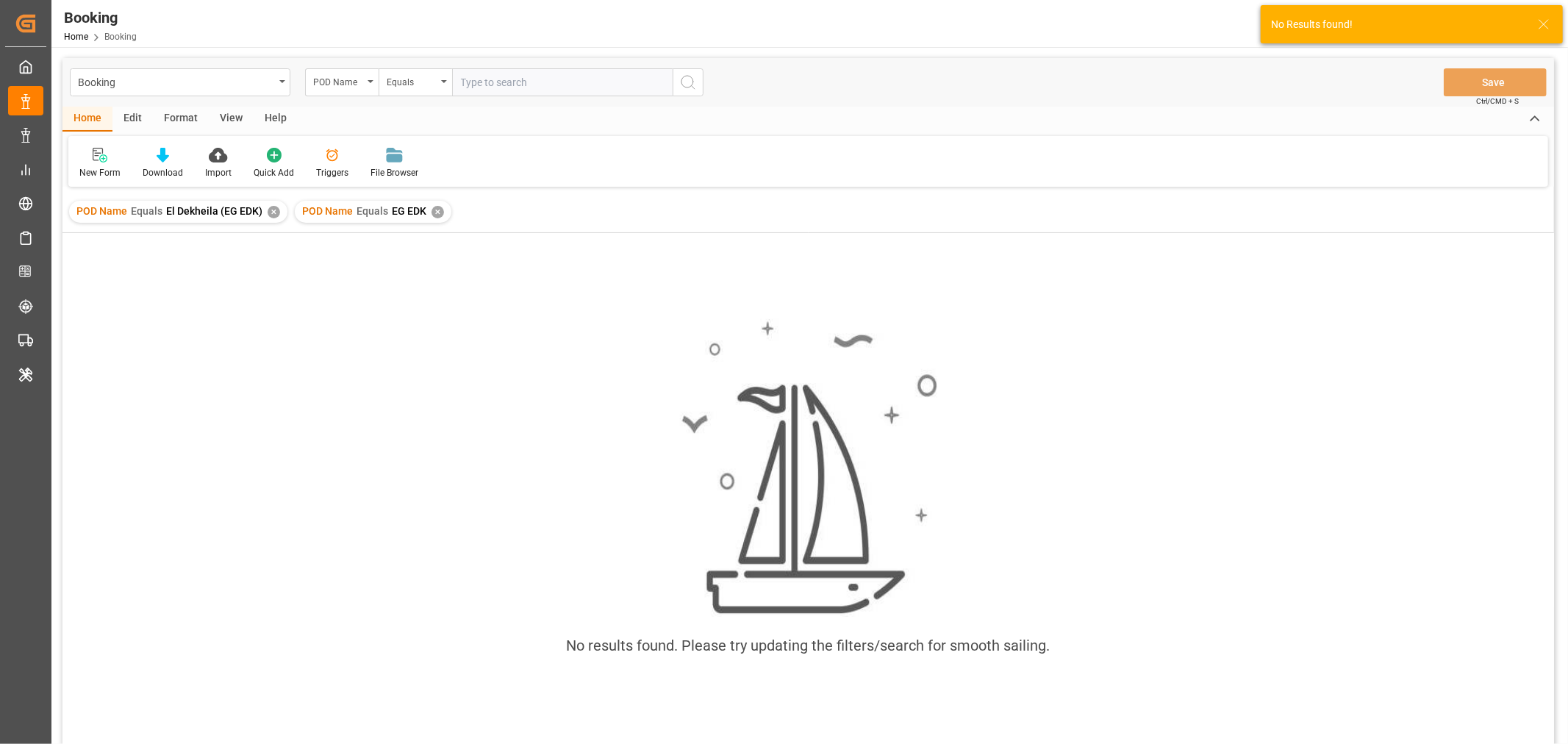
click at [272, 210] on div "✕" at bounding box center [274, 212] width 13 height 13
click at [373, 82] on icon "open menu" at bounding box center [370, 81] width 6 height 3
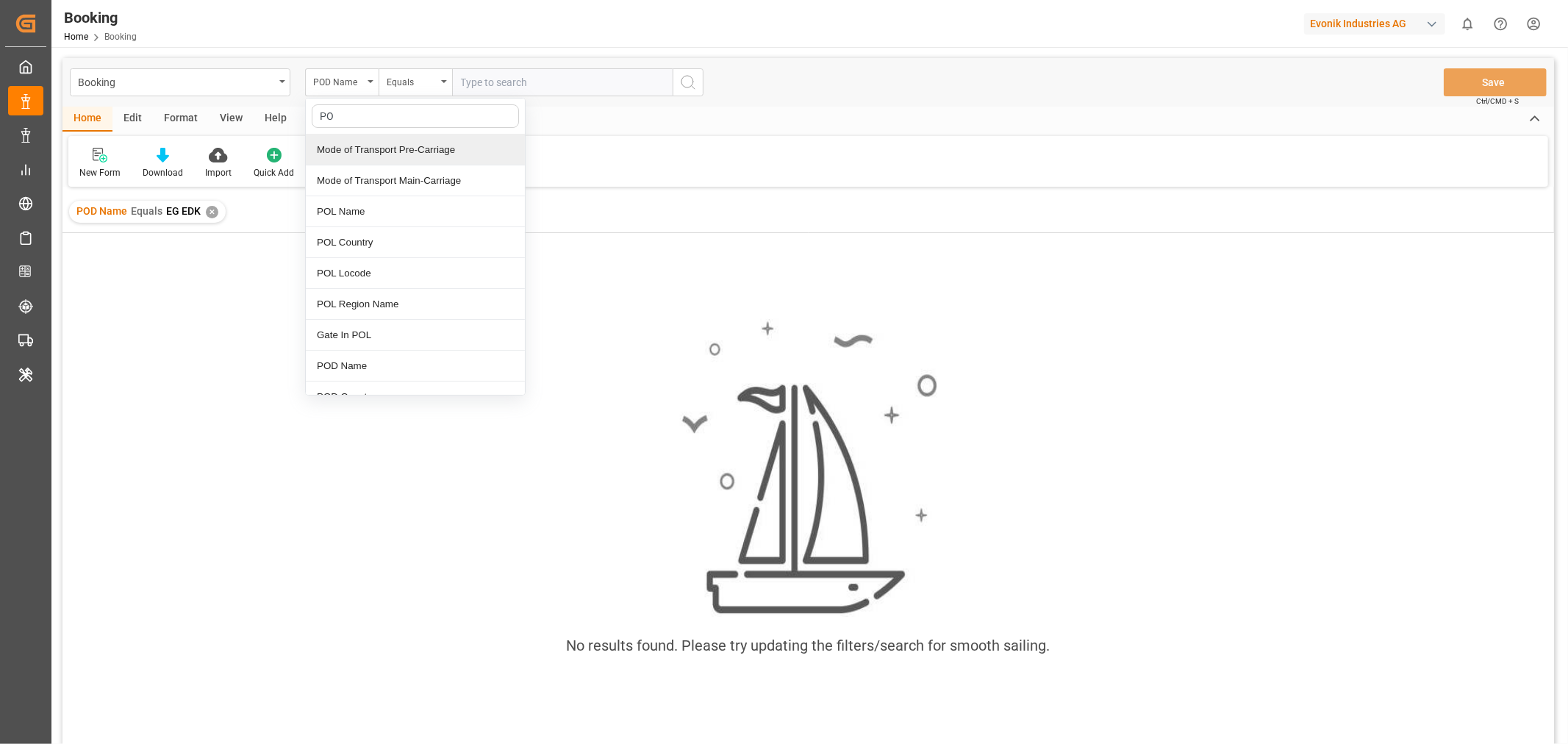
type input "POD"
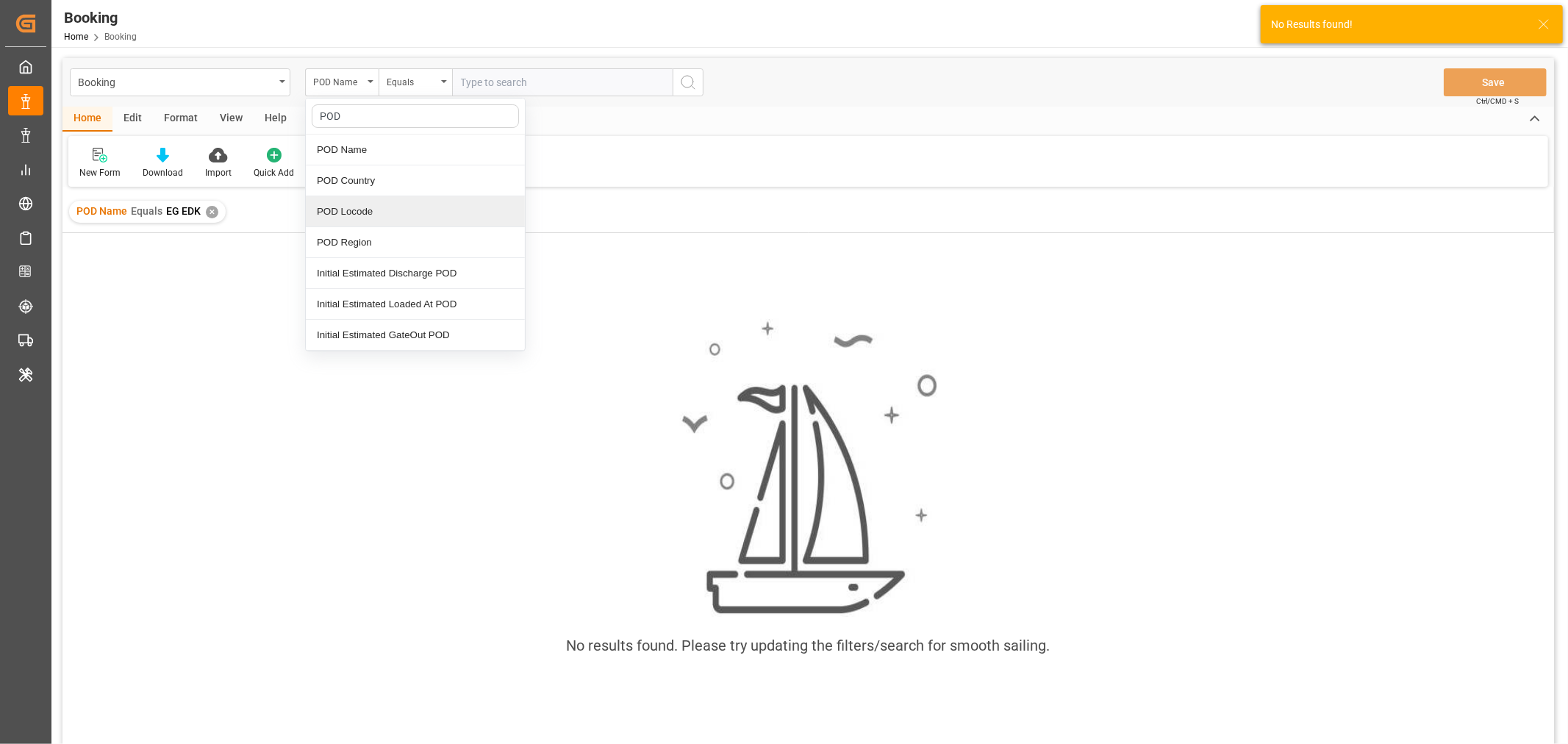
click at [376, 206] on div "POD Locode" at bounding box center [415, 212] width 219 height 31
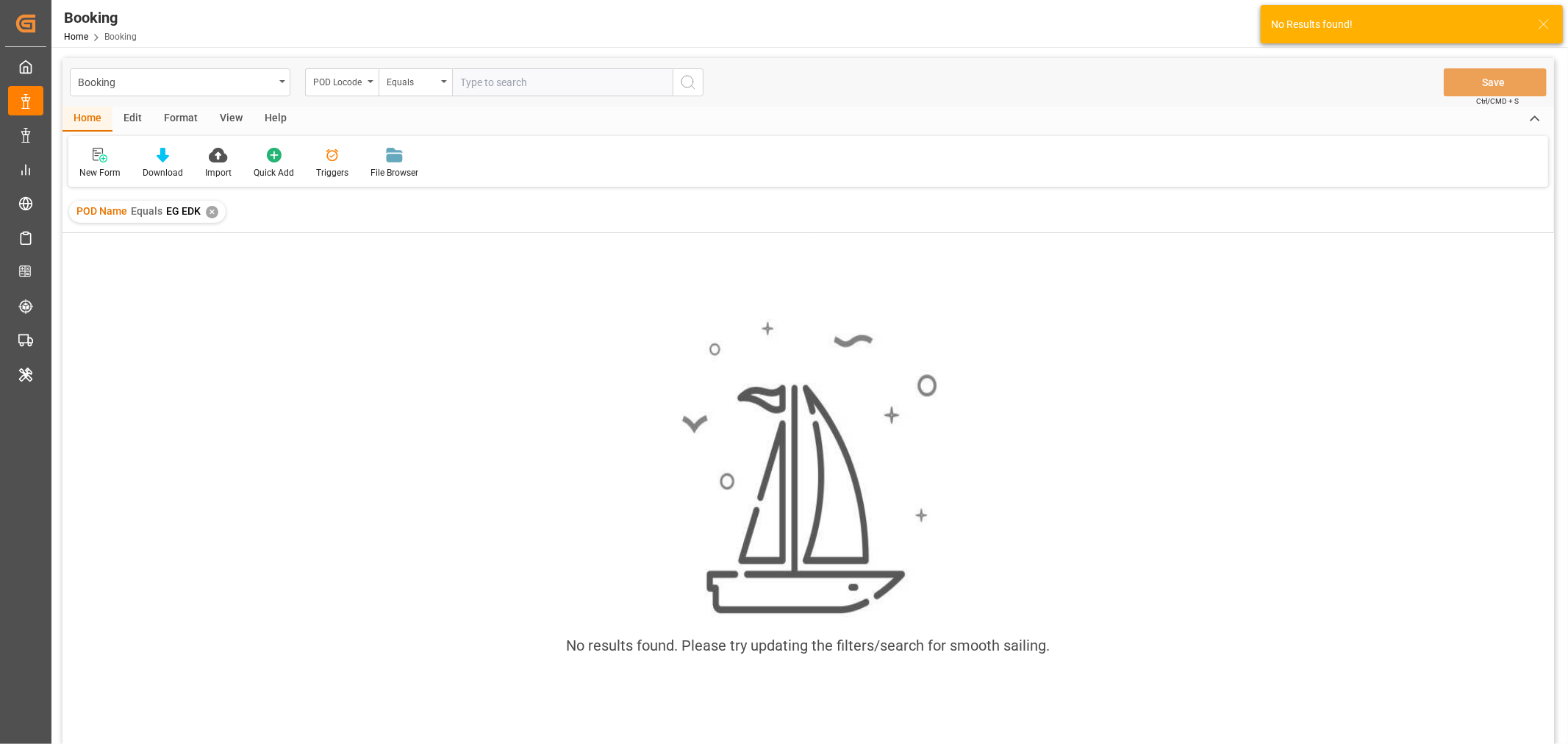
click at [528, 82] on input "text" at bounding box center [563, 82] width 220 height 28
paste input "El Dekheila (EG EDK)"
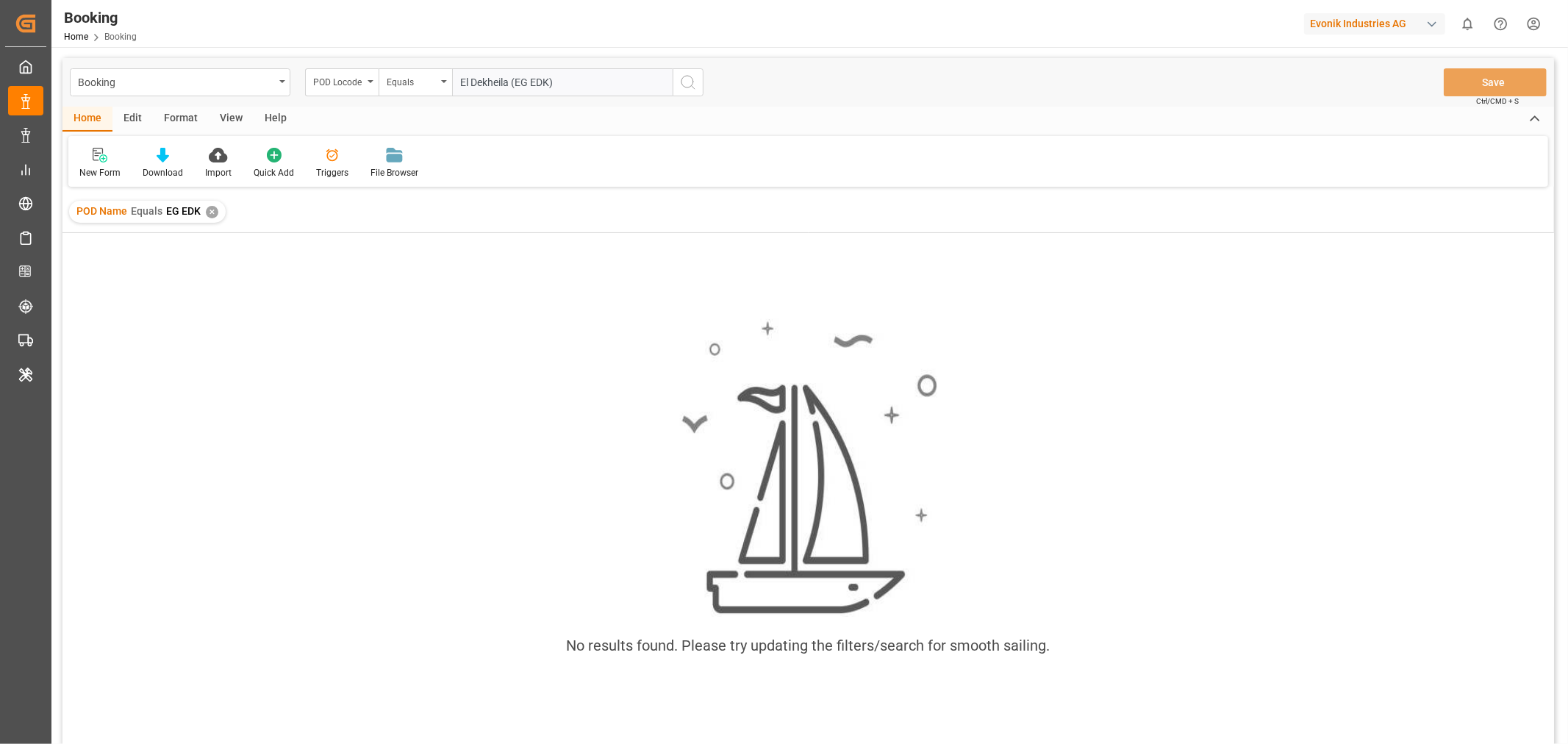
click at [515, 81] on input "El Dekheila (EG EDK)" at bounding box center [563, 82] width 220 height 28
click at [518, 76] on input "EG EDK)" at bounding box center [563, 82] width 220 height 28
type input "EG EDK"
click at [688, 84] on icon "search button" at bounding box center [688, 82] width 17 height 17
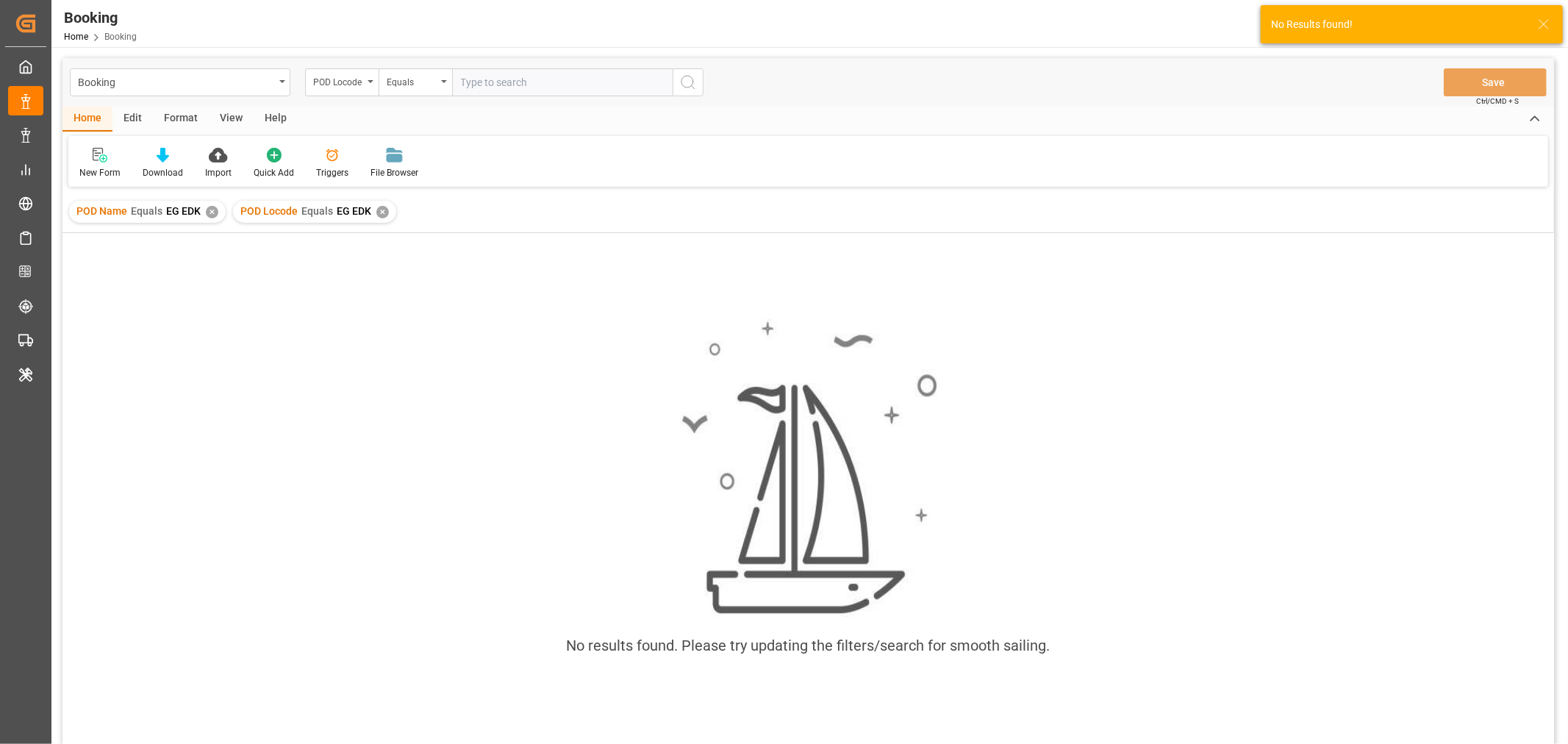
click at [214, 211] on div "✕" at bounding box center [212, 212] width 13 height 13
click at [370, 84] on div "POD Locode" at bounding box center [342, 82] width 73 height 28
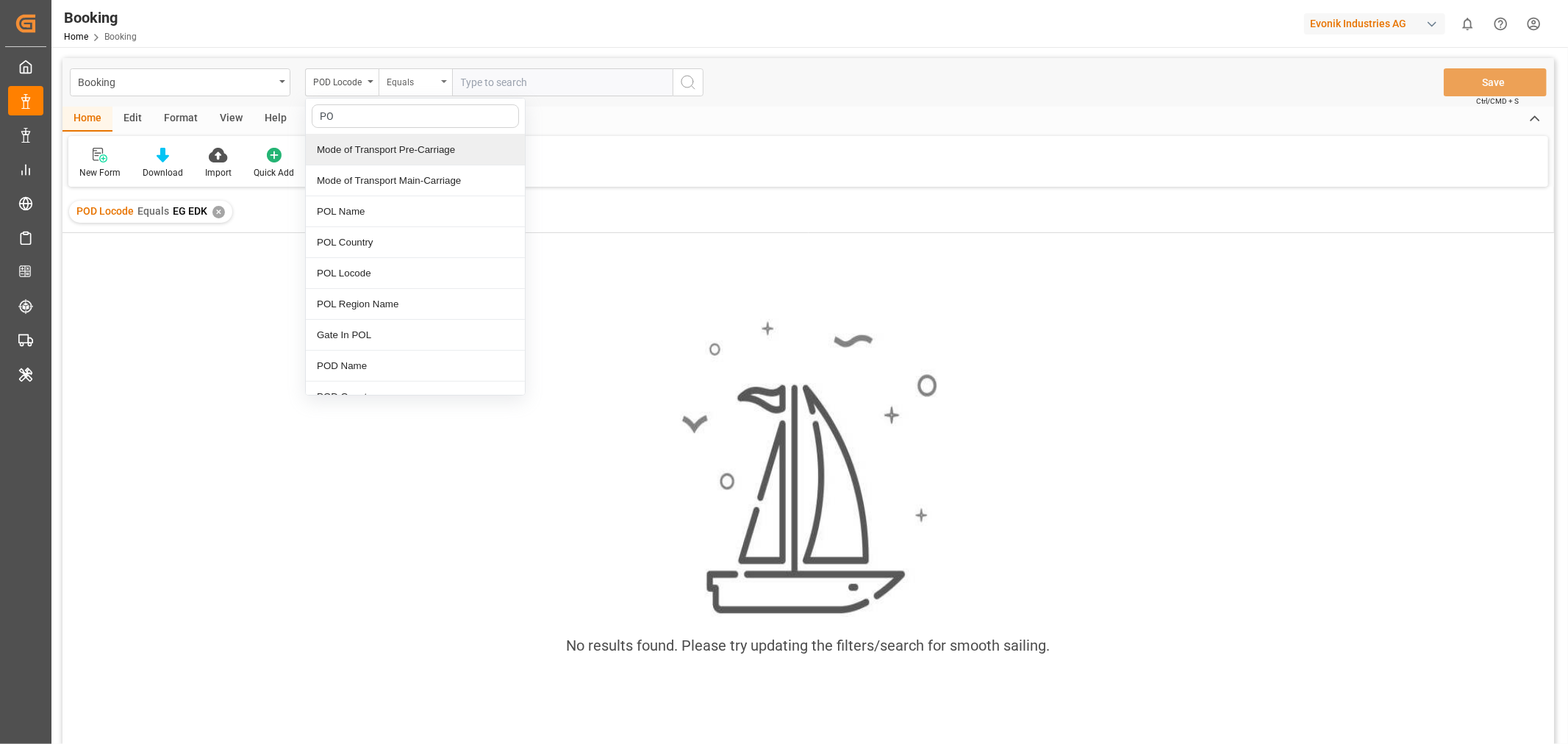
type input "POD"
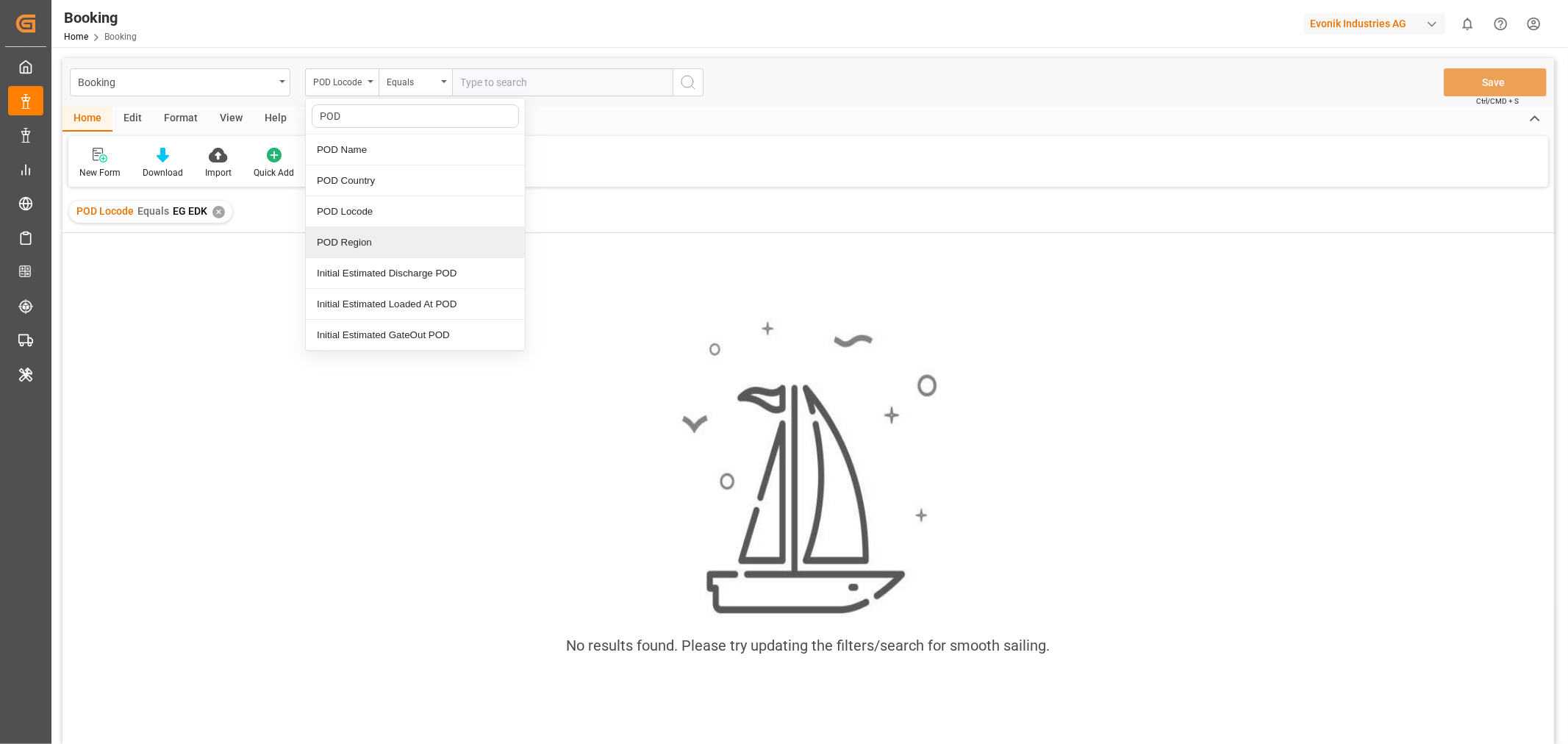
click at [385, 243] on div "POD Region" at bounding box center [415, 243] width 219 height 31
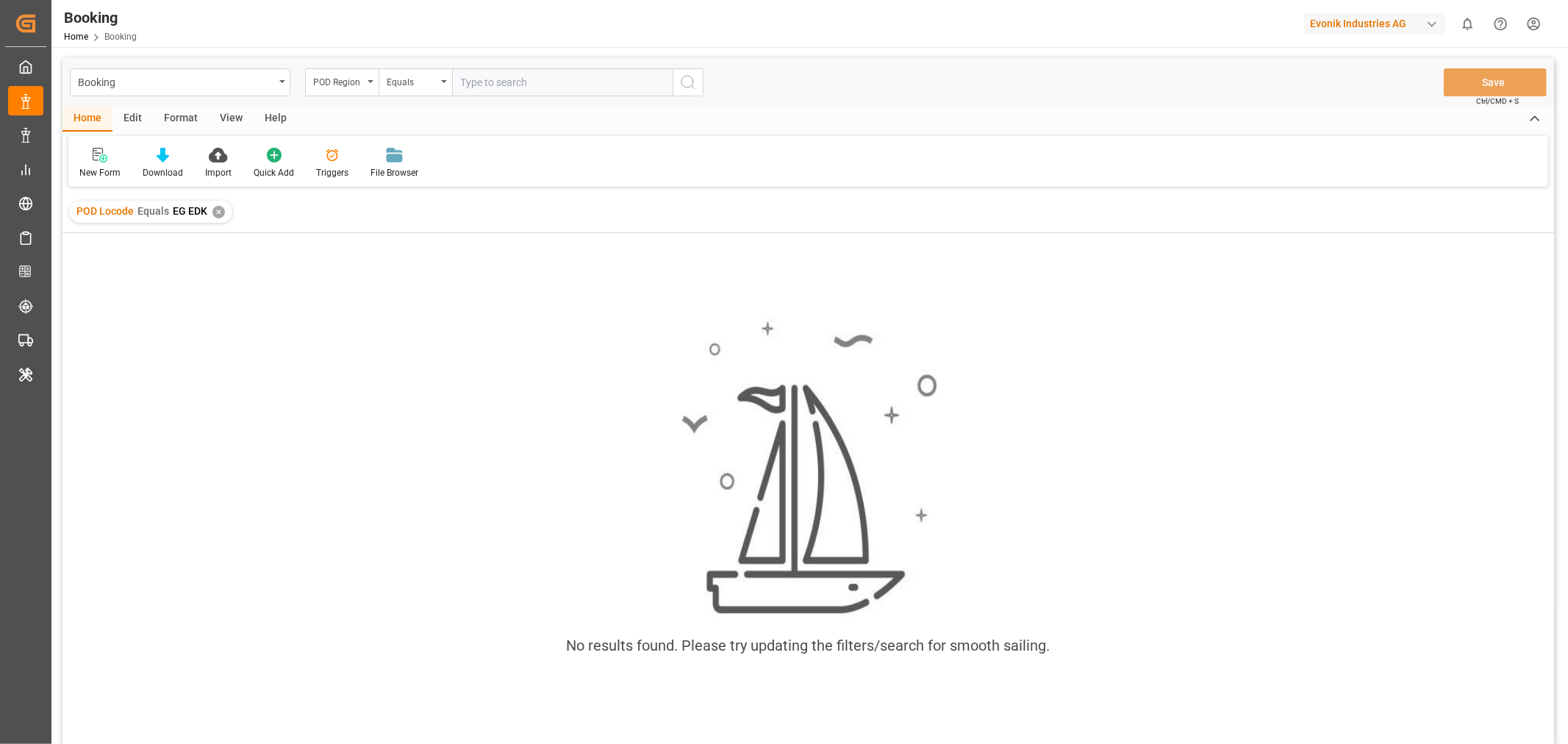
drag, startPoint x: 474, startPoint y: 90, endPoint x: 474, endPoint y: 79, distance: 11.0
click at [474, 79] on input "text" at bounding box center [563, 82] width 220 height 28
paste input "El Dekheila (EG EDK)"
type input "El Dekheila (EG EDK)"
click at [697, 91] on button "search button" at bounding box center [688, 82] width 31 height 28
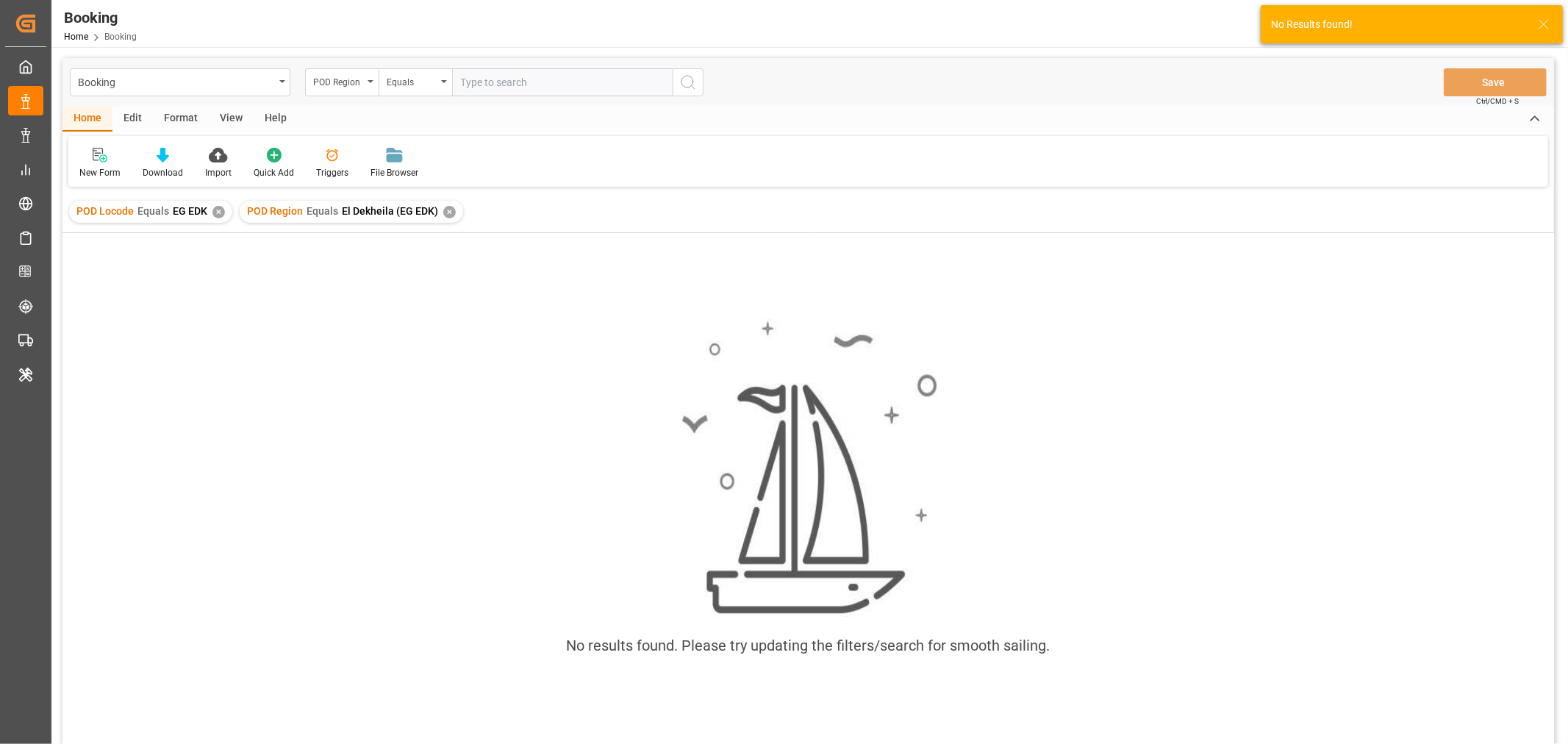
click at [220, 214] on div "✕" at bounding box center [218, 212] width 13 height 13
click at [370, 73] on div "POD Region" at bounding box center [342, 82] width 73 height 28
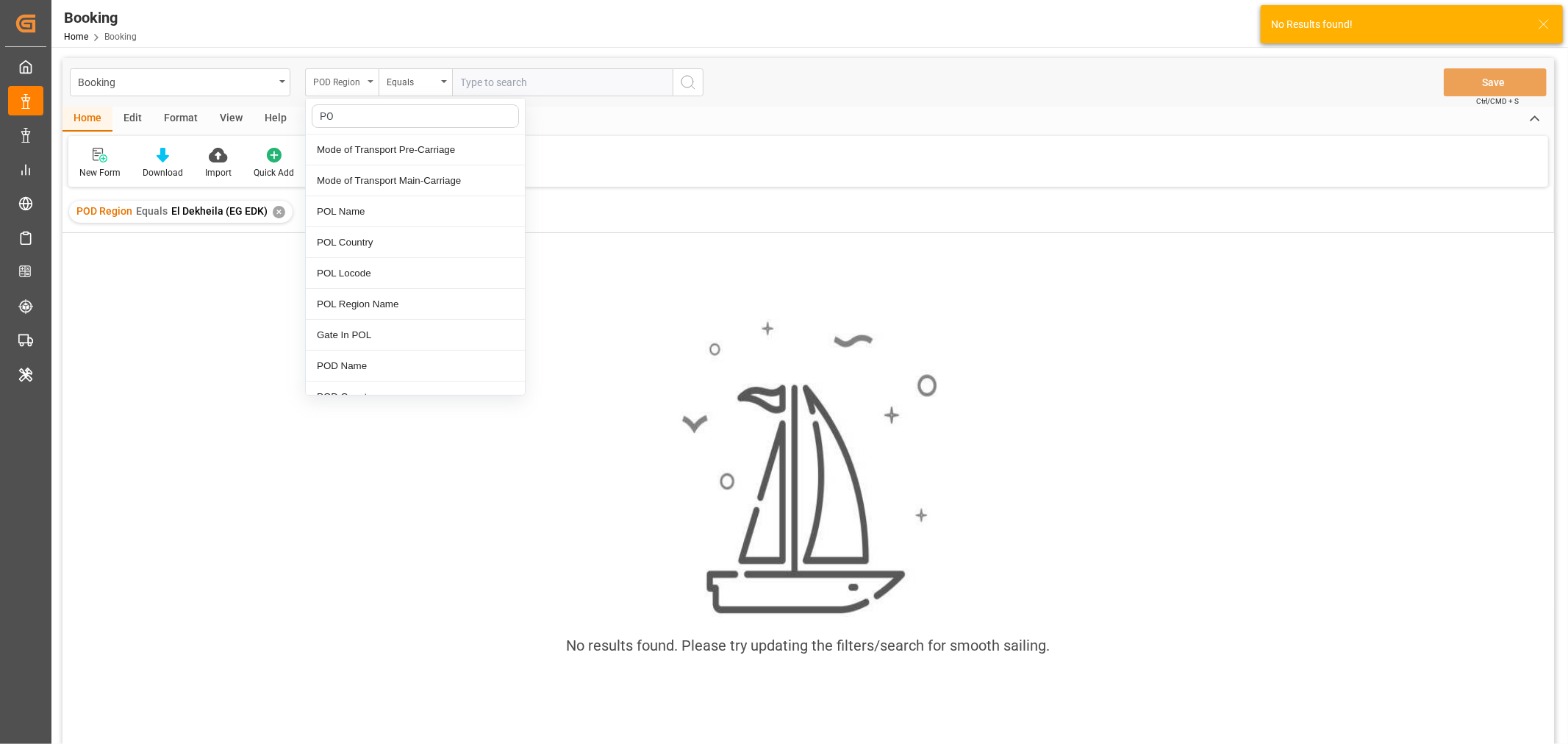
type input "POD"
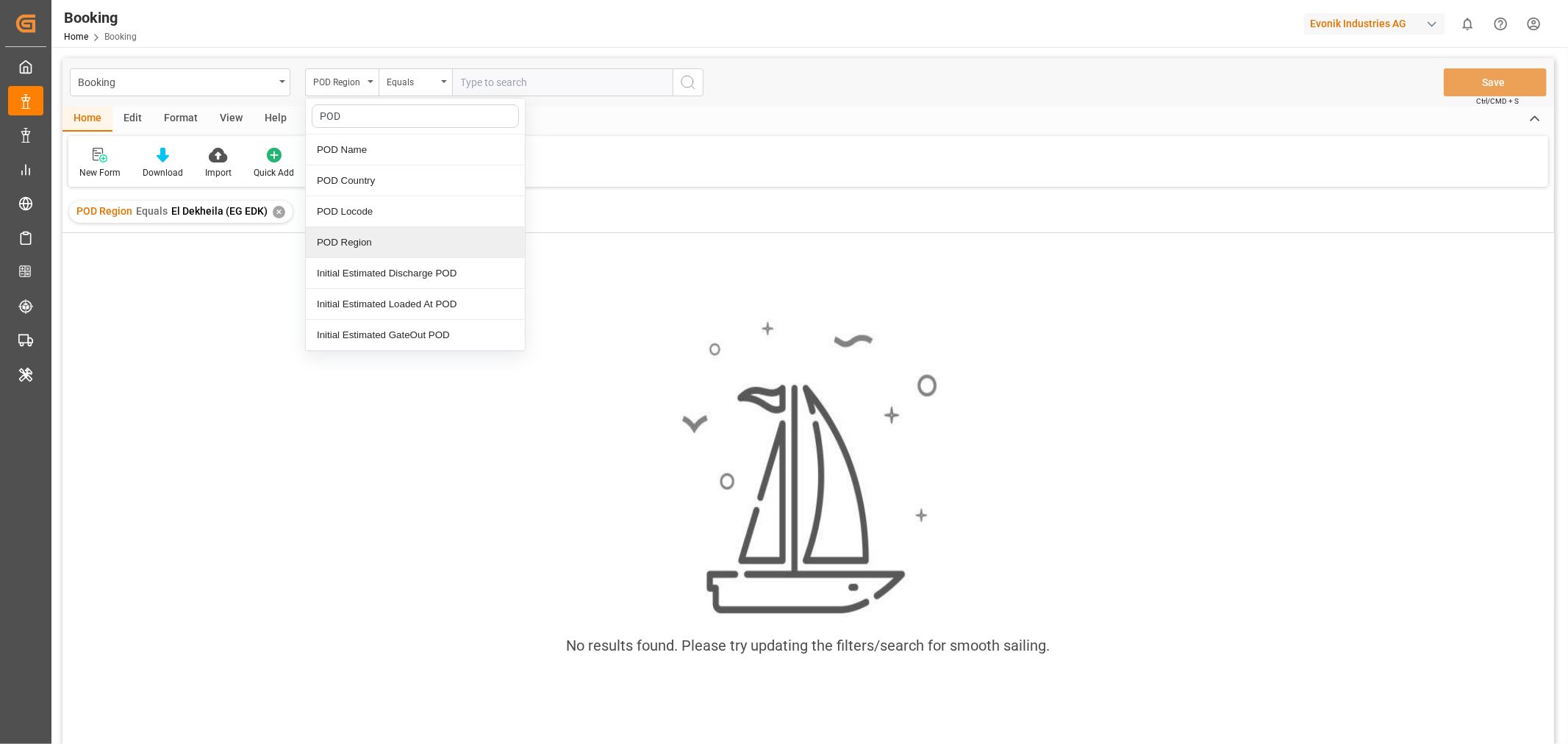
click at [372, 238] on div "POD Region" at bounding box center [415, 243] width 219 height 31
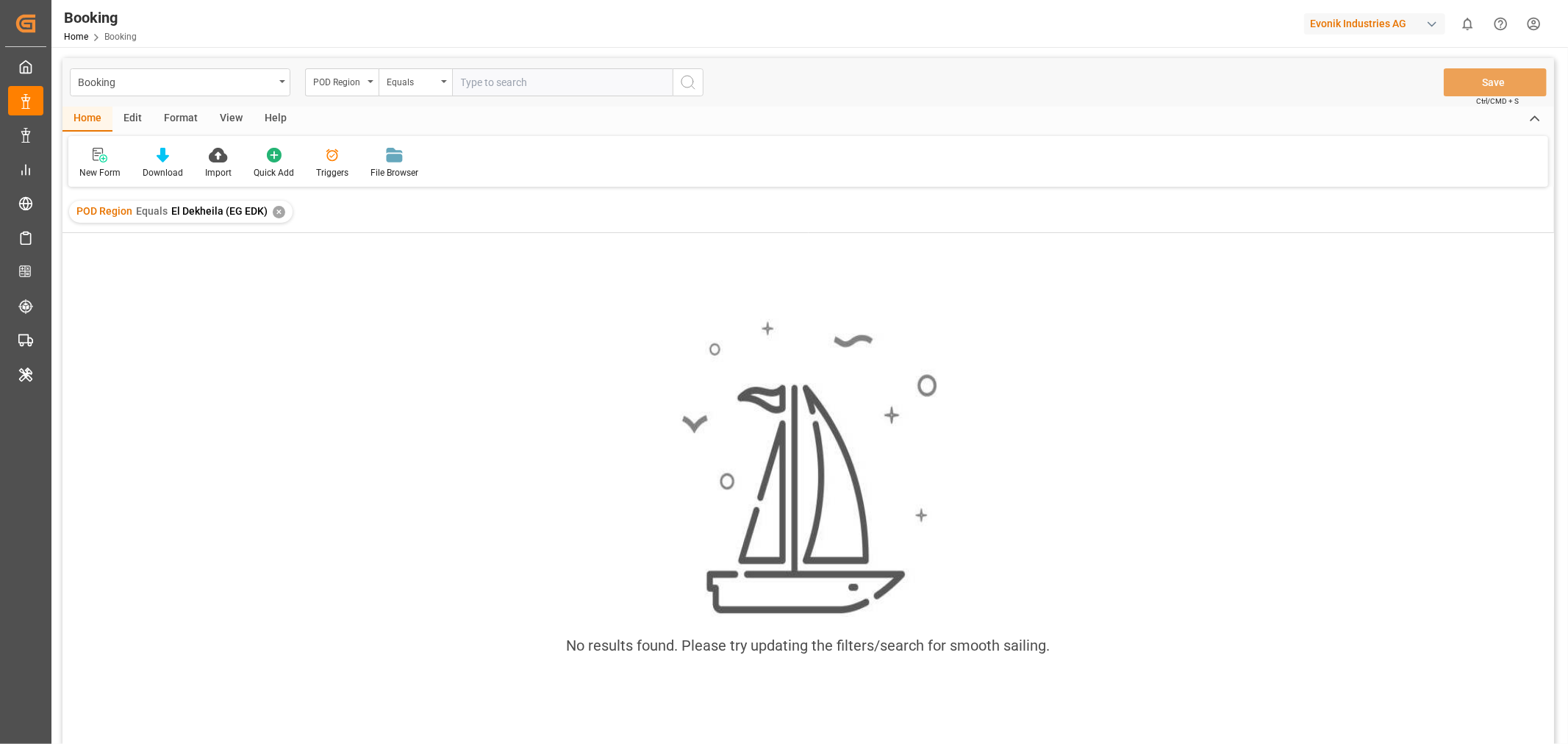
click at [171, 214] on span "El Dekheila (EG EDK)" at bounding box center [219, 211] width 97 height 12
drag, startPoint x: 170, startPoint y: 214, endPoint x: 187, endPoint y: 214, distance: 17.0
click at [187, 214] on span "El Dekheila (EG EDK)" at bounding box center [219, 211] width 97 height 12
click at [184, 210] on span "El Dekheila (EG EDK)" at bounding box center [219, 211] width 97 height 12
click at [189, 209] on span "El Dekheila (EG EDK)" at bounding box center [219, 211] width 97 height 12
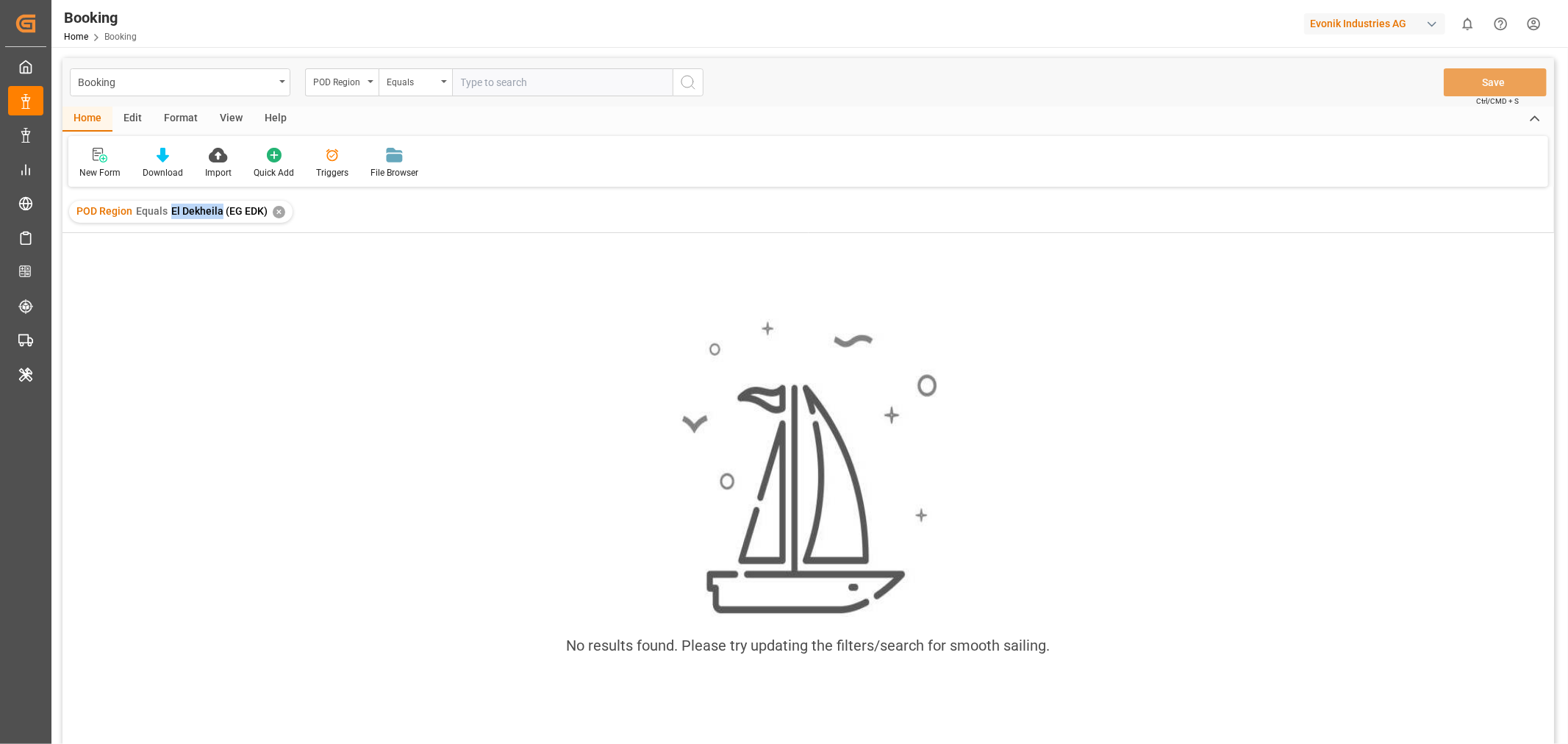
drag, startPoint x: 167, startPoint y: 210, endPoint x: 218, endPoint y: 222, distance: 52.4
click at [218, 222] on div "POD Region Equals [GEOGRAPHIC_DATA] (EG EDK) ✕" at bounding box center [180, 212] width 223 height 22
copy span "El Dekheila"
click at [479, 86] on input "text" at bounding box center [563, 82] width 220 height 28
paste input "El Dekheila"
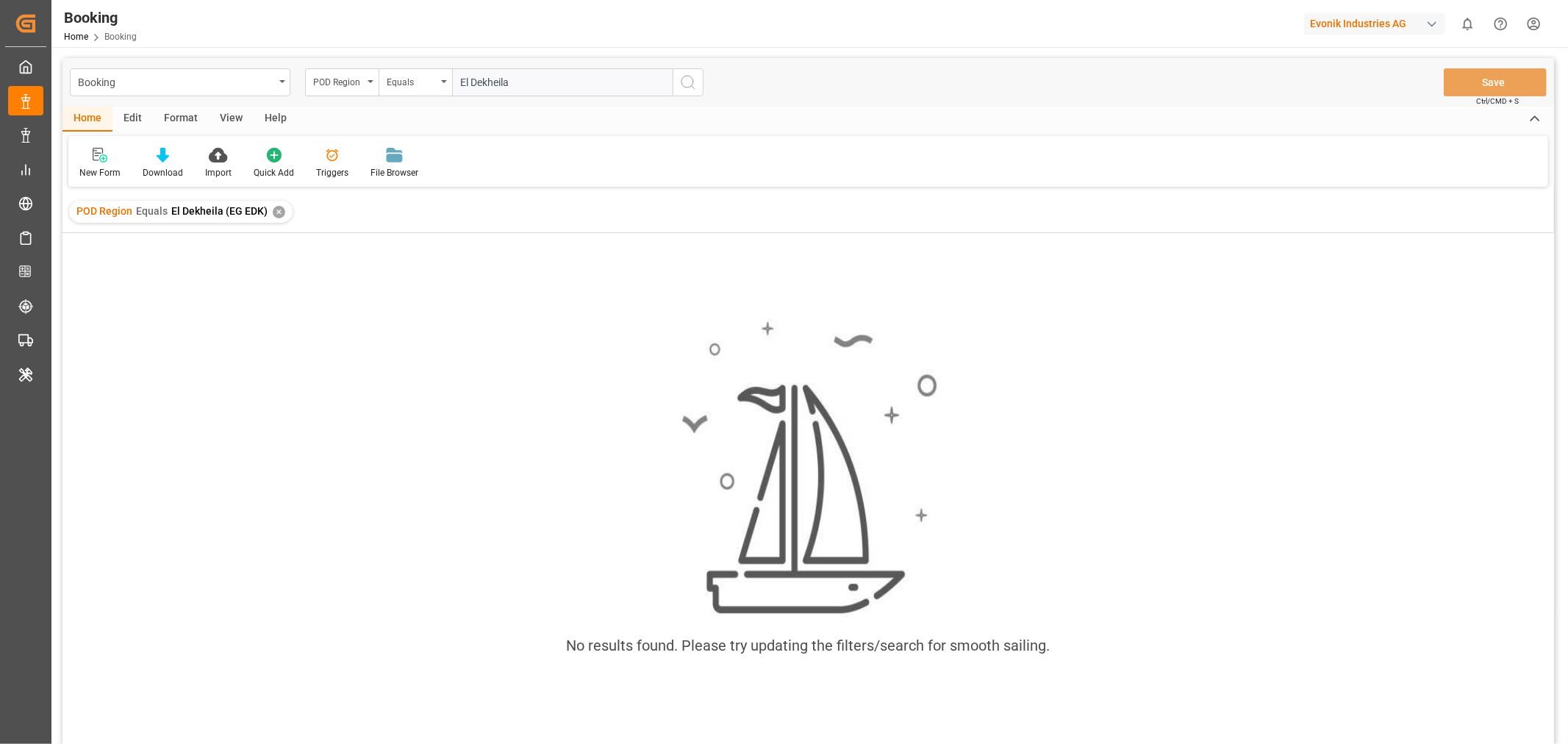
type input "El Dekheila"
click at [696, 81] on icon "search button" at bounding box center [688, 82] width 17 height 17
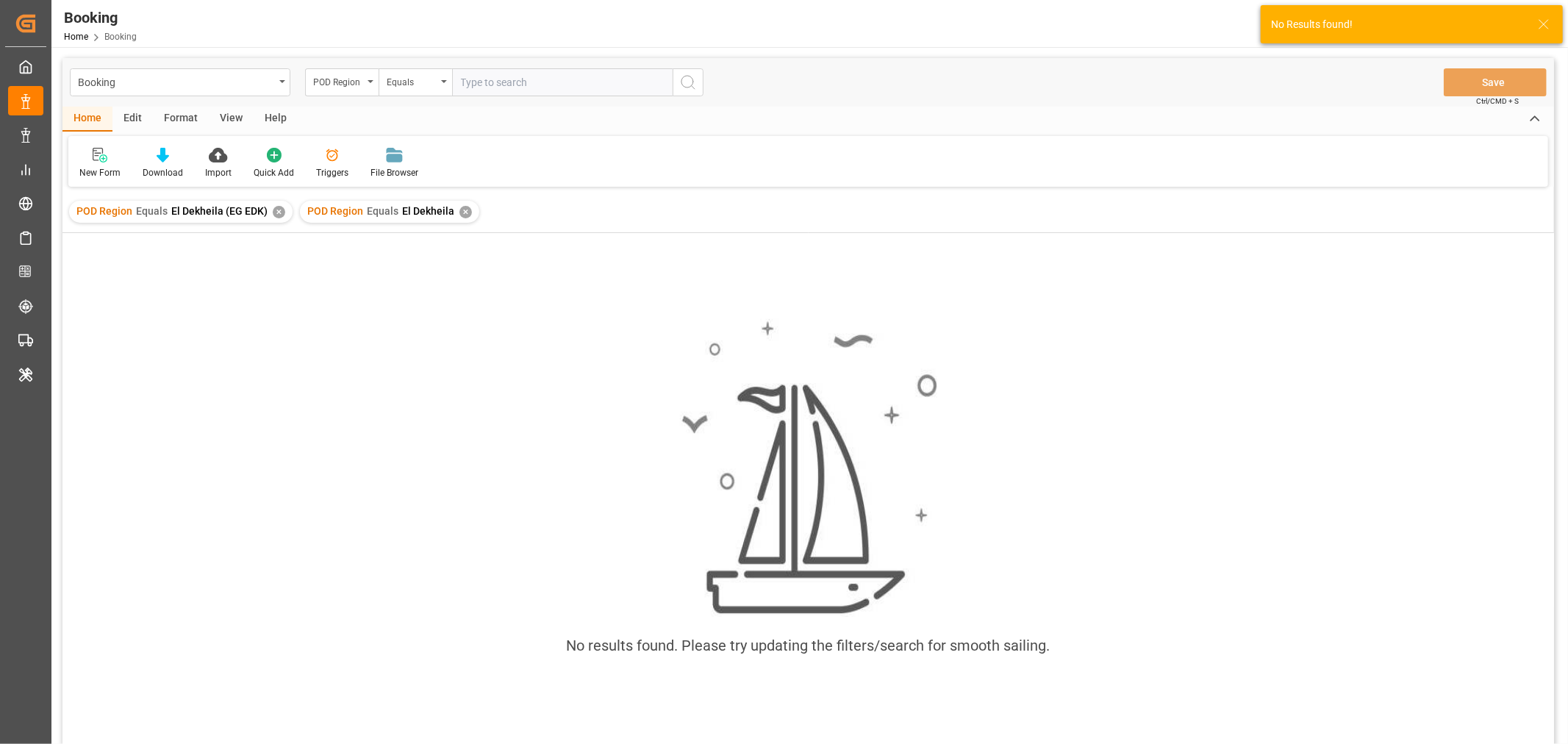
click at [276, 210] on div "✕" at bounding box center [278, 212] width 13 height 13
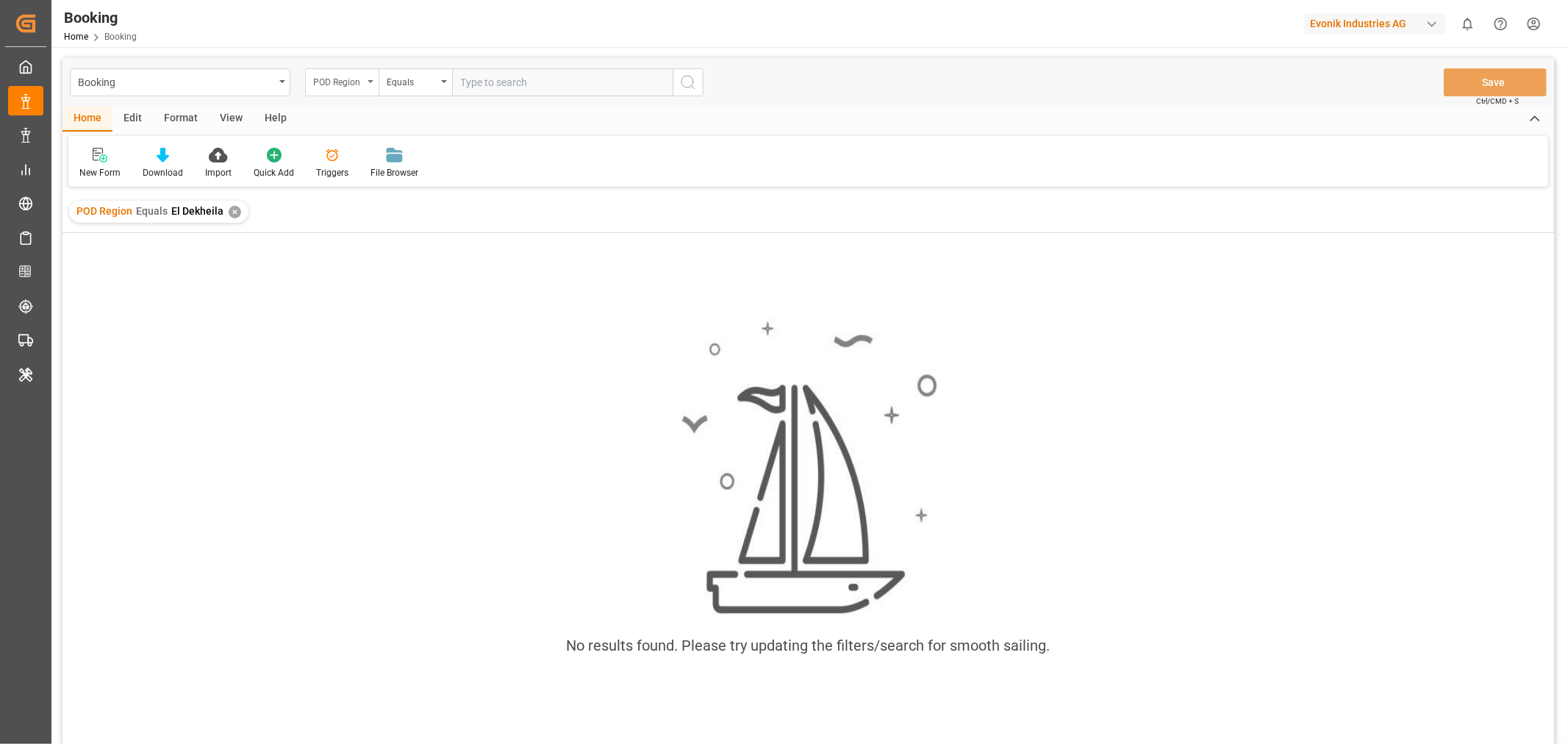
click at [376, 83] on div "POD Region" at bounding box center [342, 82] width 73 height 28
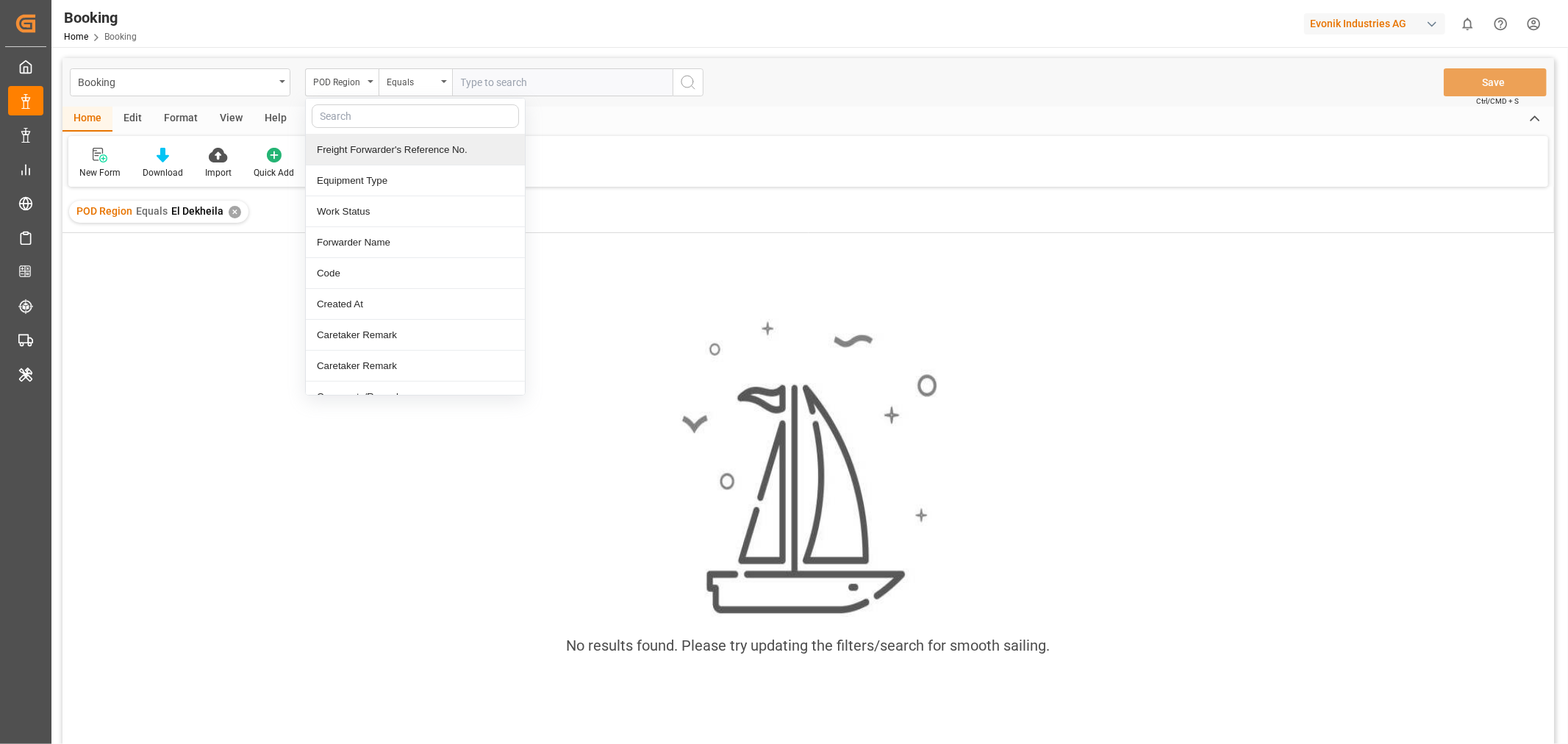
click at [476, 81] on input "text" at bounding box center [563, 82] width 220 height 28
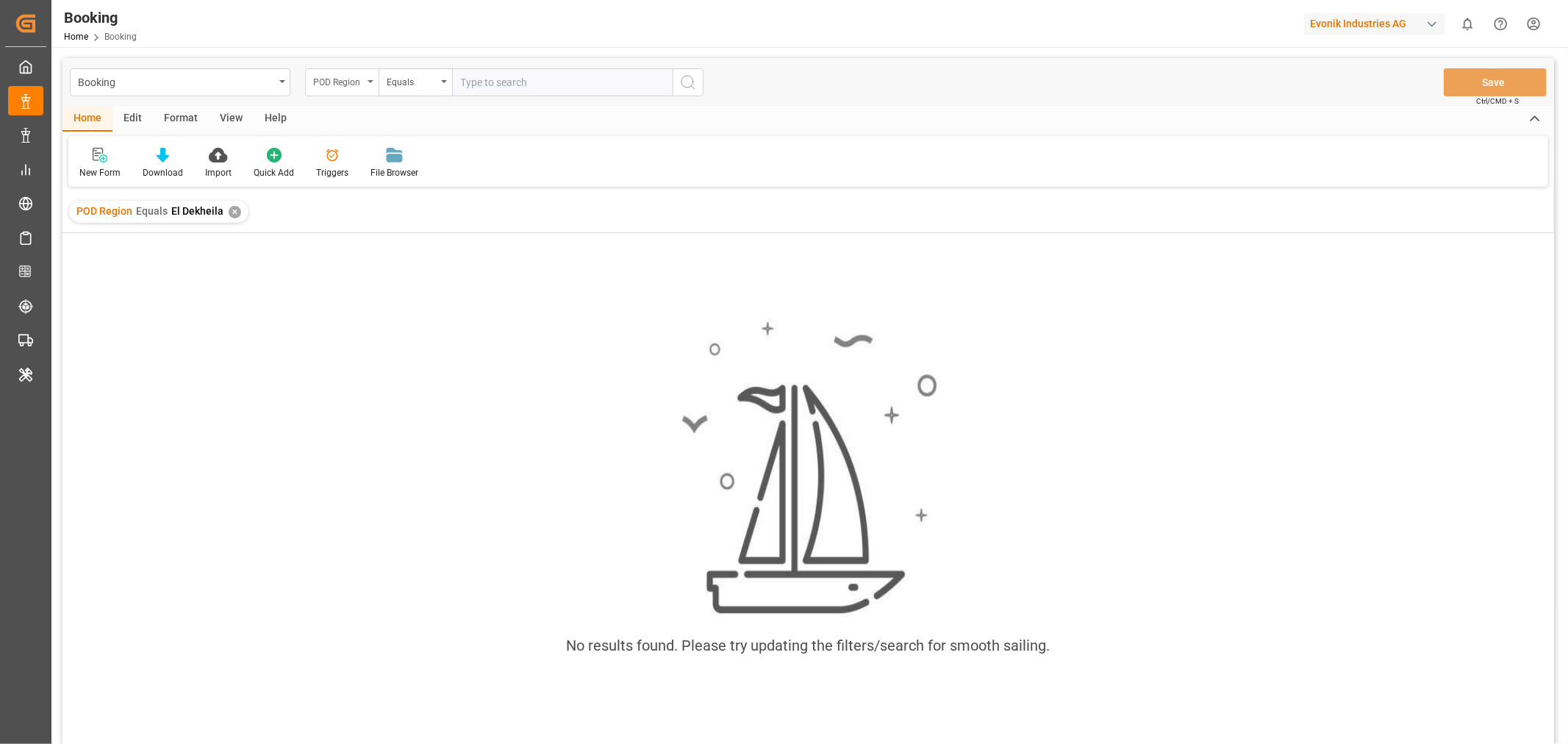
click at [372, 83] on div "POD Region" at bounding box center [342, 82] width 73 height 28
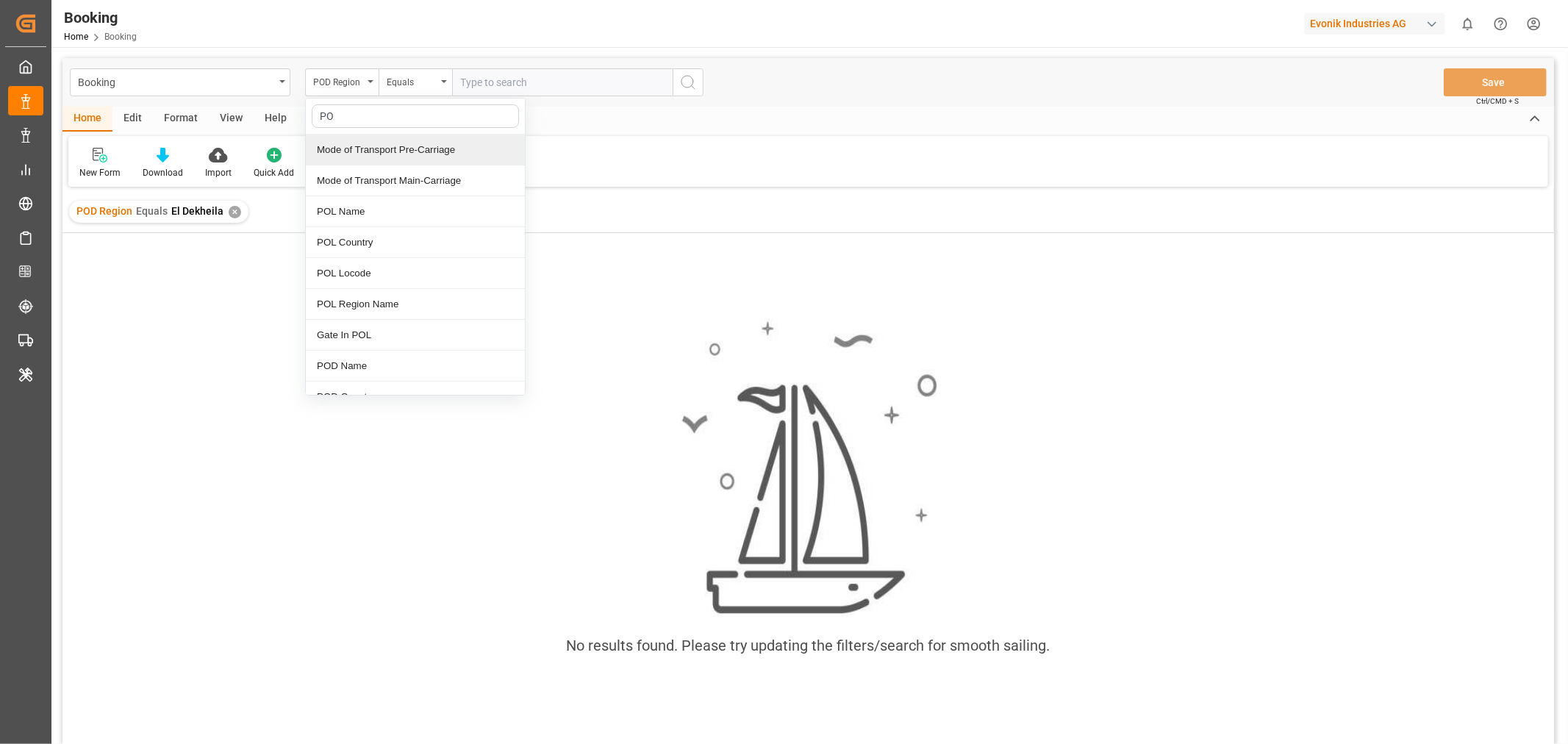
type input "POD"
click at [375, 180] on div "POD Country" at bounding box center [415, 181] width 219 height 31
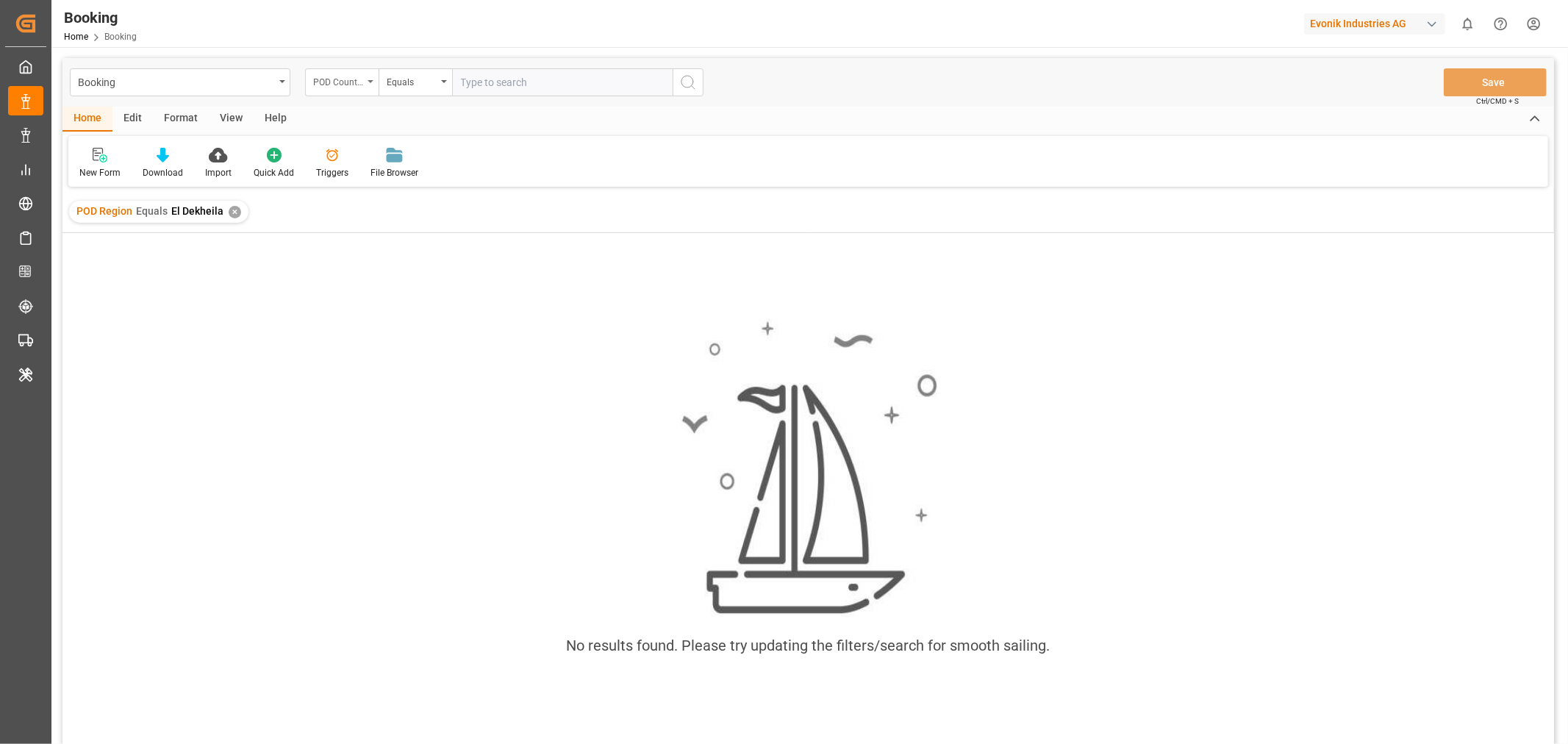
click at [366, 87] on div "POD Country" at bounding box center [342, 82] width 73 height 28
type input "POD"
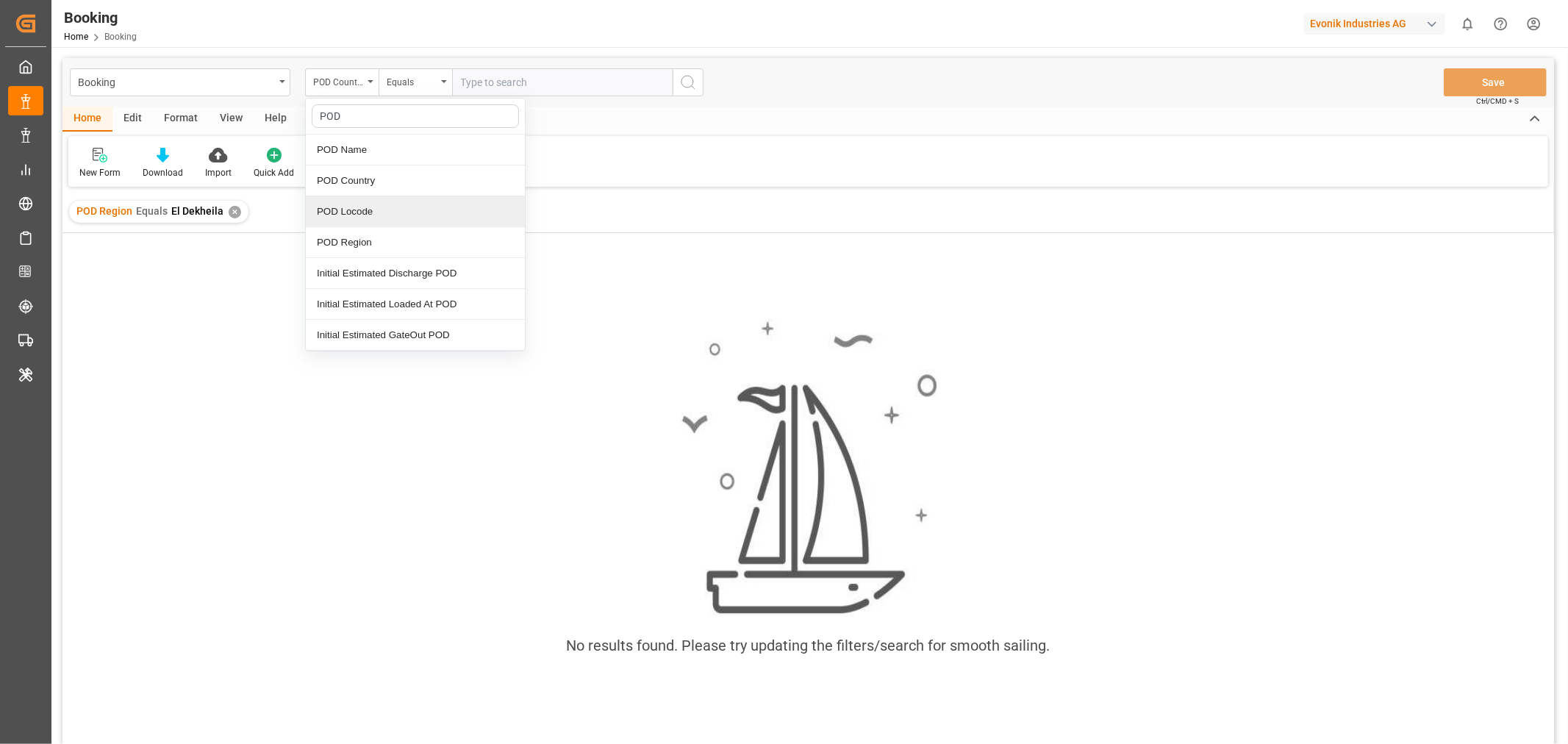
click at [380, 214] on div "POD Locode" at bounding box center [415, 212] width 219 height 31
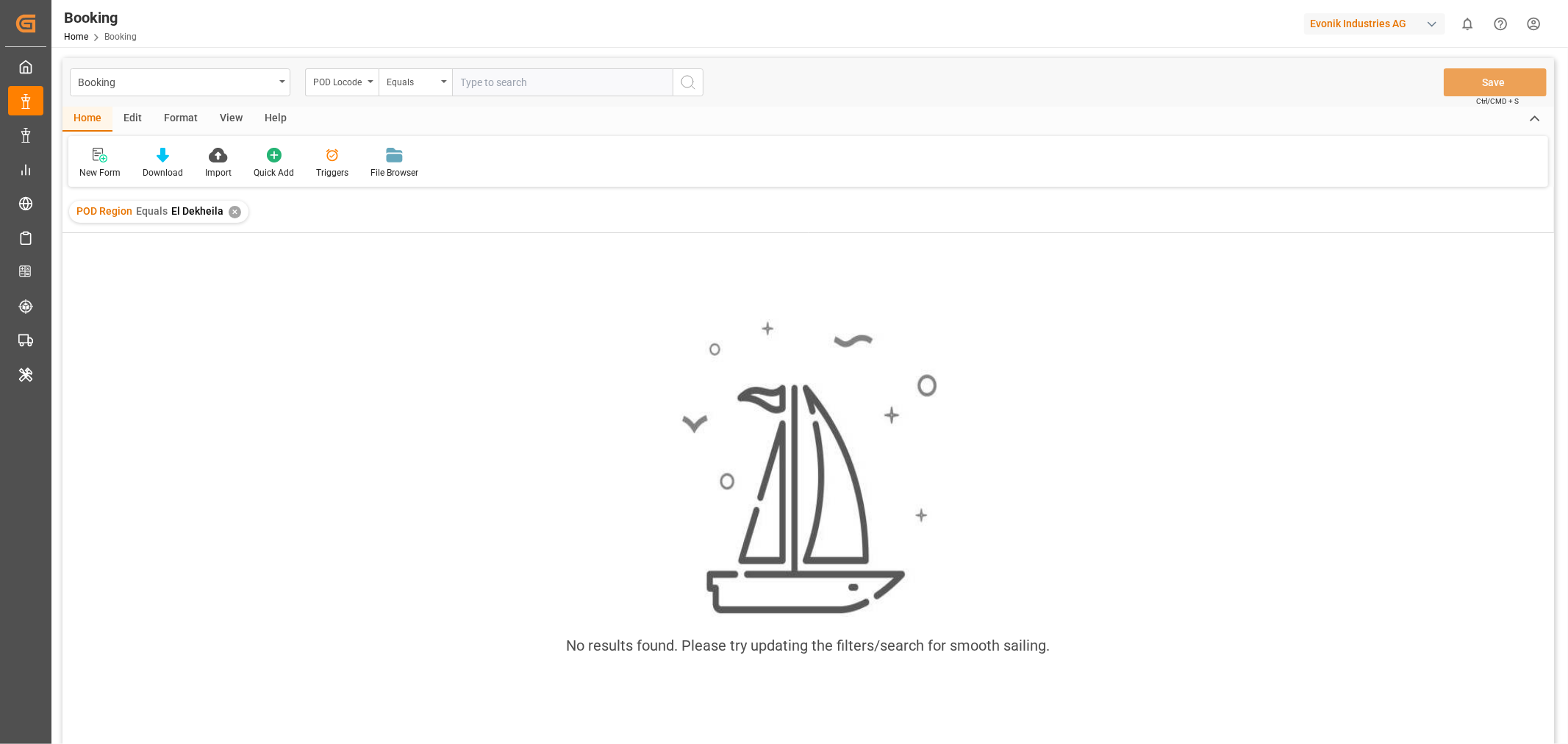
click at [501, 84] on input "text" at bounding box center [563, 82] width 220 height 28
paste input "EGEDK"
type input "EGEDK"
click at [695, 78] on icon "search button" at bounding box center [688, 82] width 17 height 17
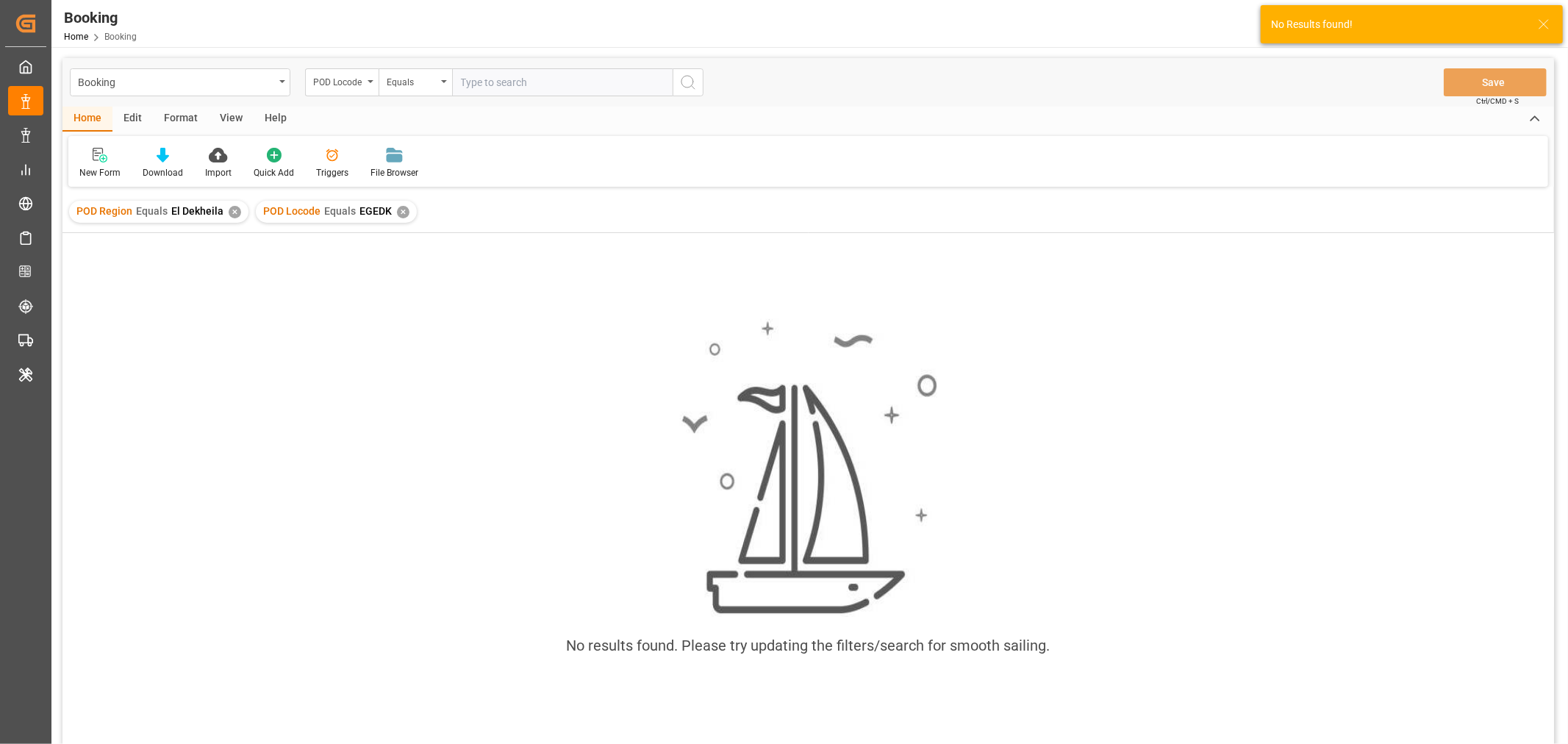
click at [229, 214] on div "✕" at bounding box center [235, 212] width 13 height 13
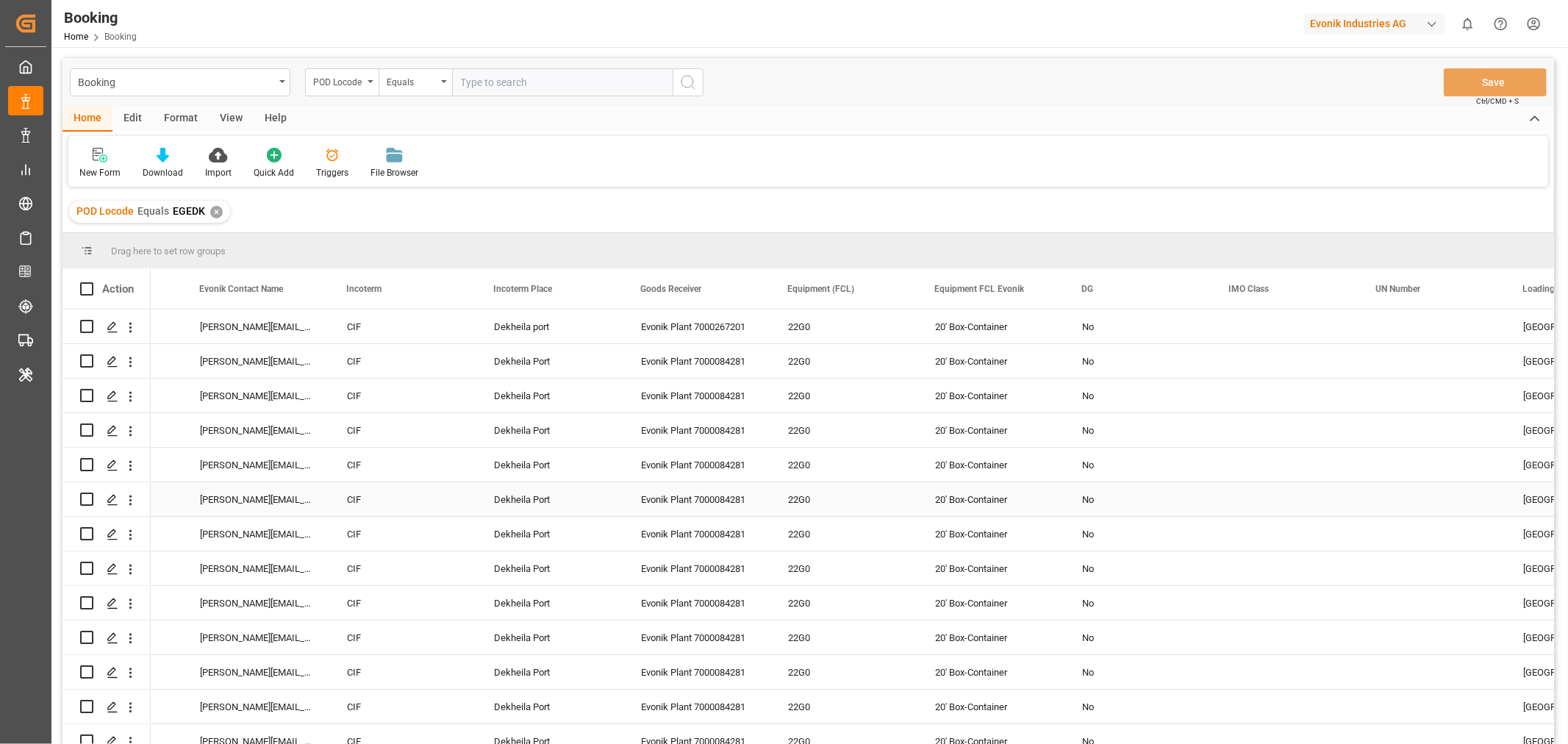
scroll to position [0, 2486]
